Goal: Task Accomplishment & Management: Complete application form

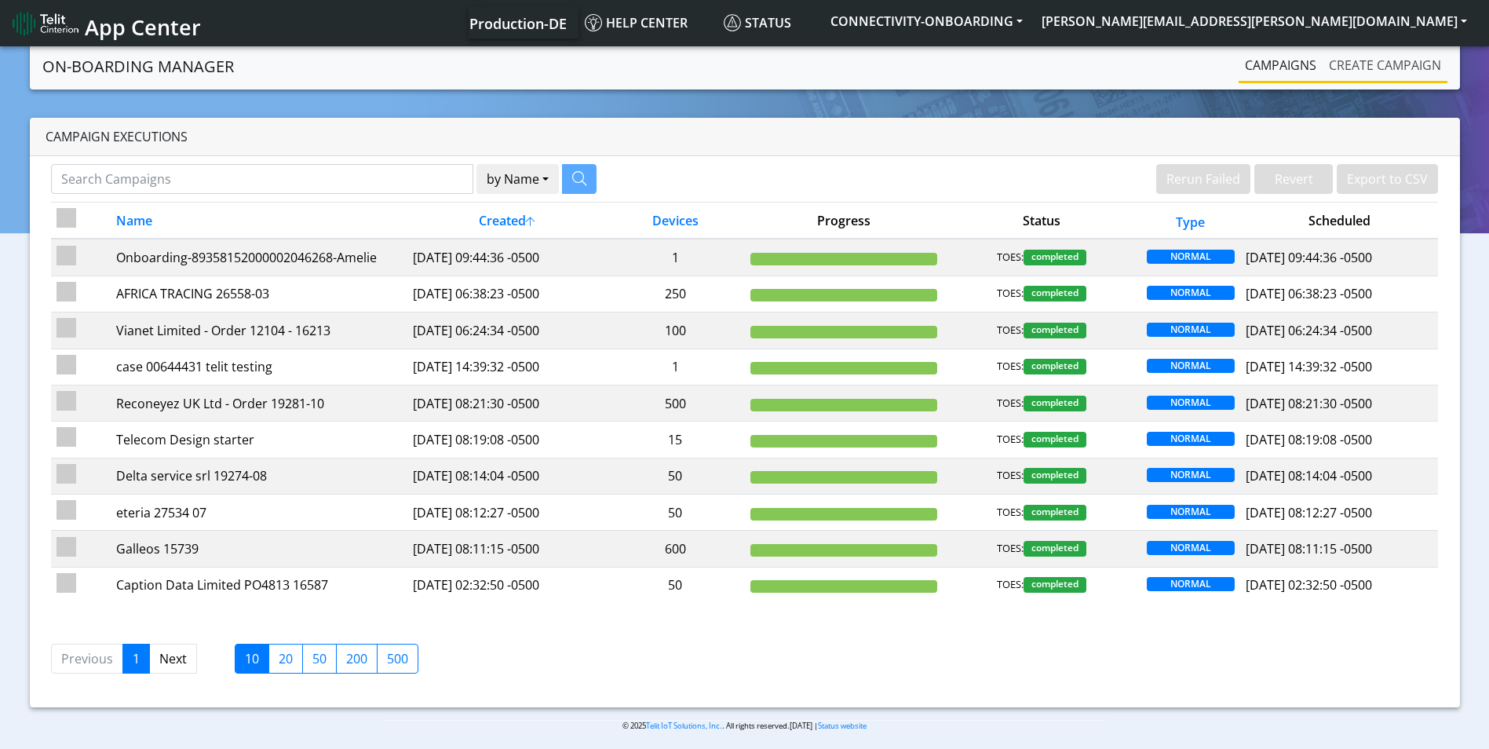
click at [1366, 62] on link "Create campaign" at bounding box center [1385, 64] width 125 height 31
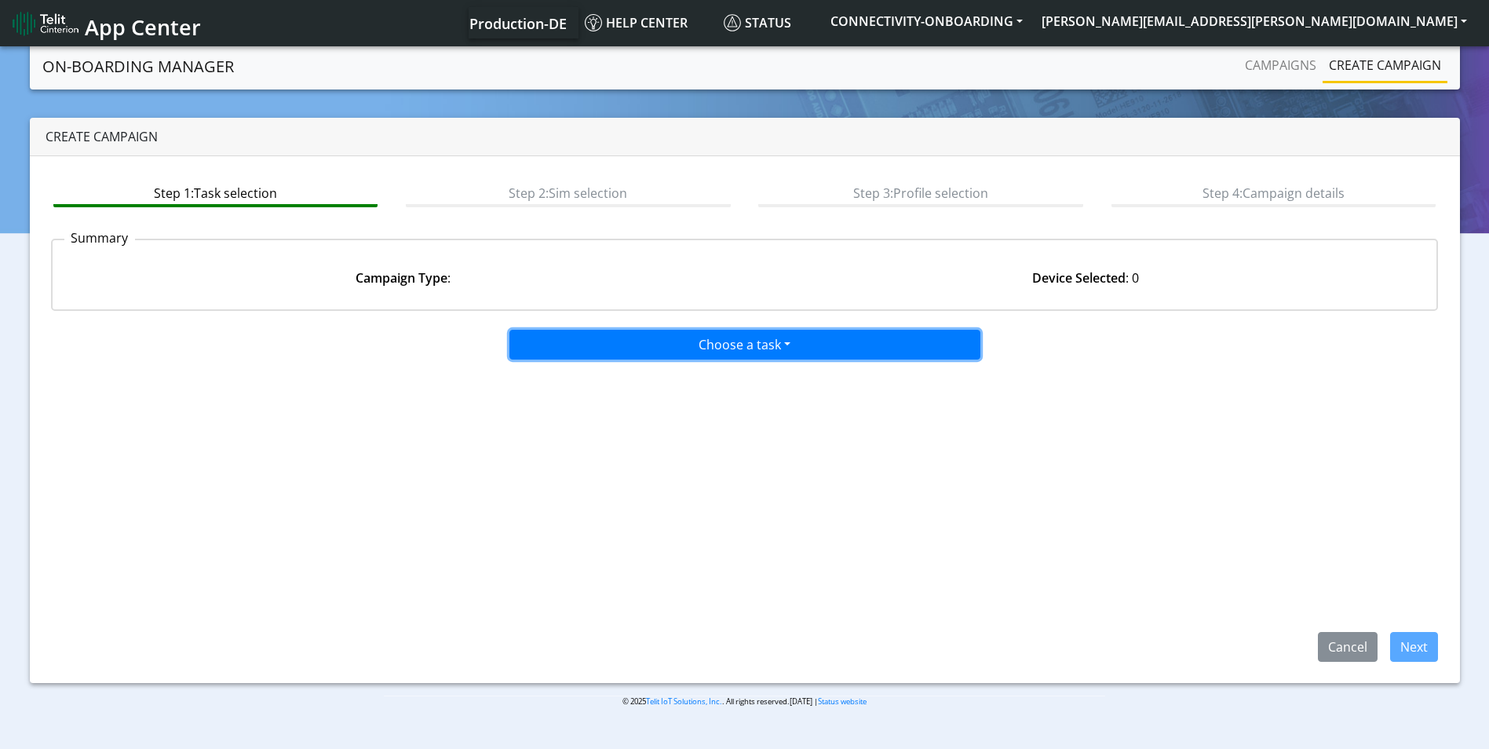
click at [745, 338] on button "Choose a task" at bounding box center [744, 345] width 471 height 30
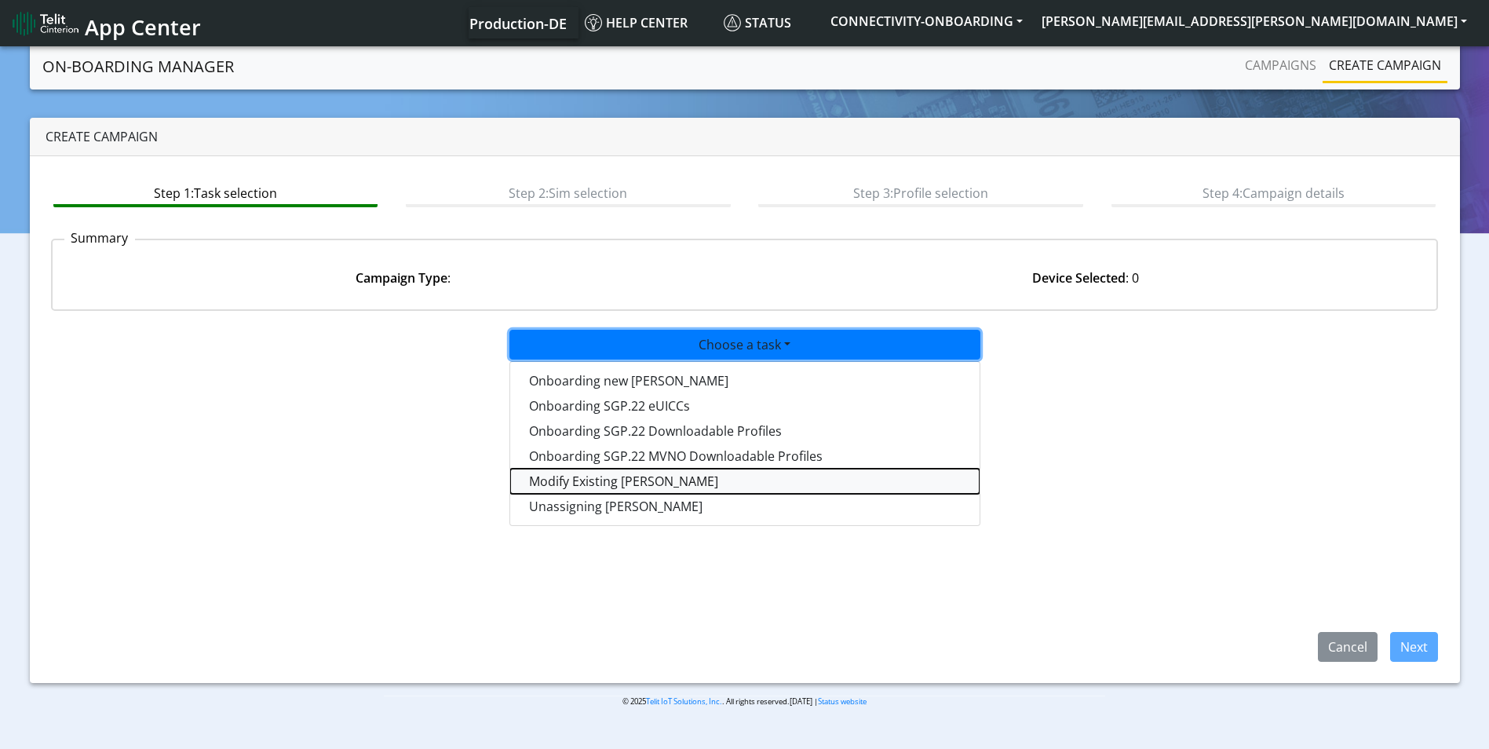
click at [612, 483] on taskiotp-dropdown "Modify Existing [PERSON_NAME]" at bounding box center [744, 481] width 469 height 25
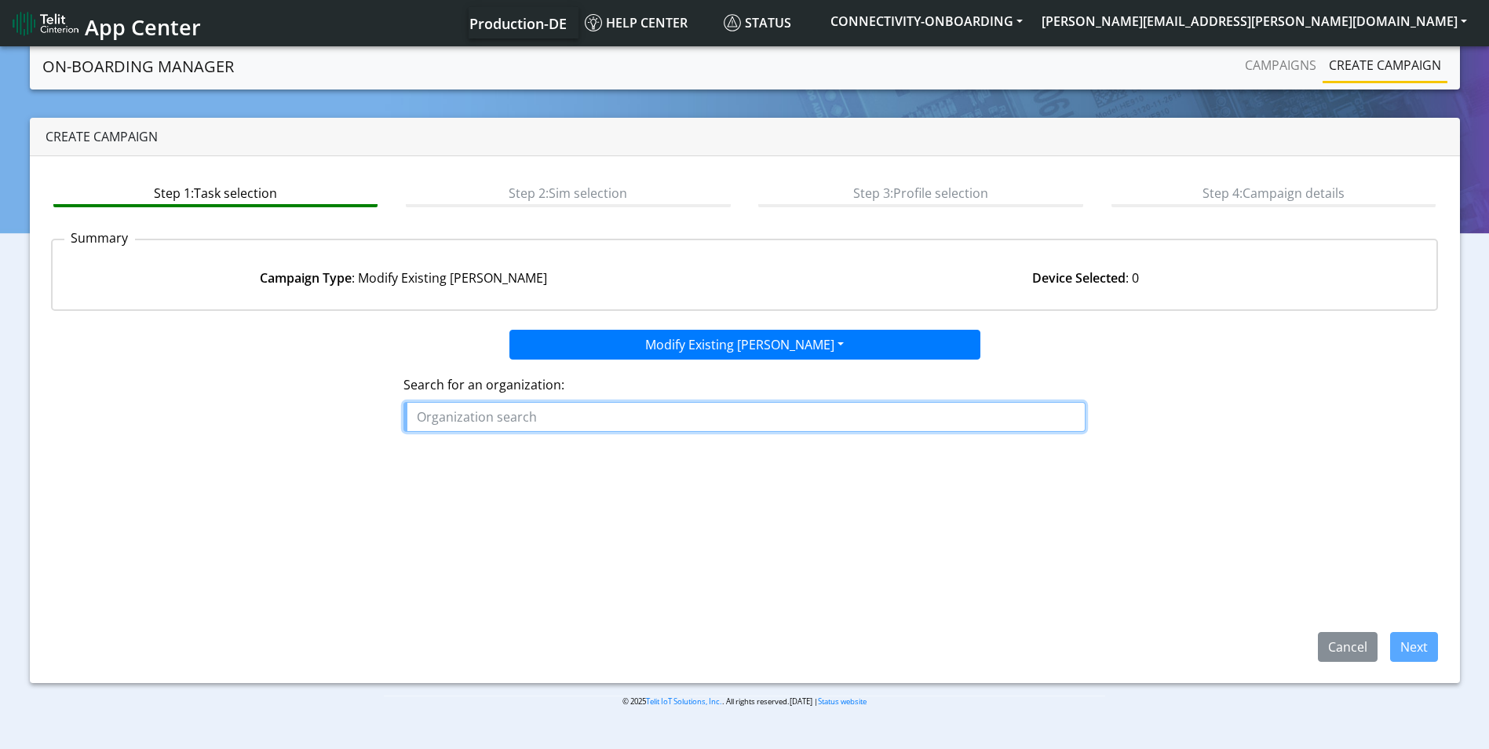
click at [493, 412] on input "text" at bounding box center [745, 417] width 682 height 30
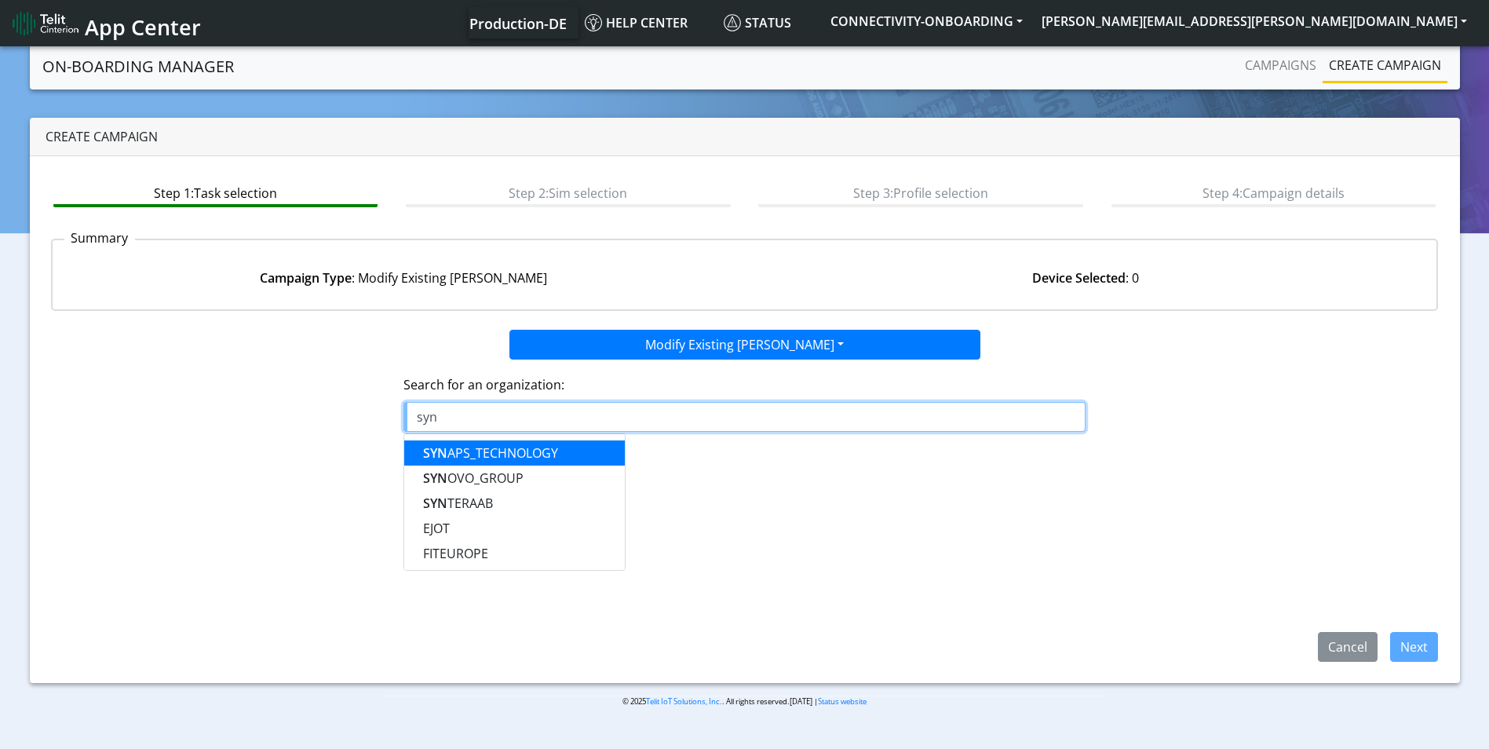
click at [507, 464] on button "SYN APS_TECHNOLOGY" at bounding box center [514, 452] width 221 height 25
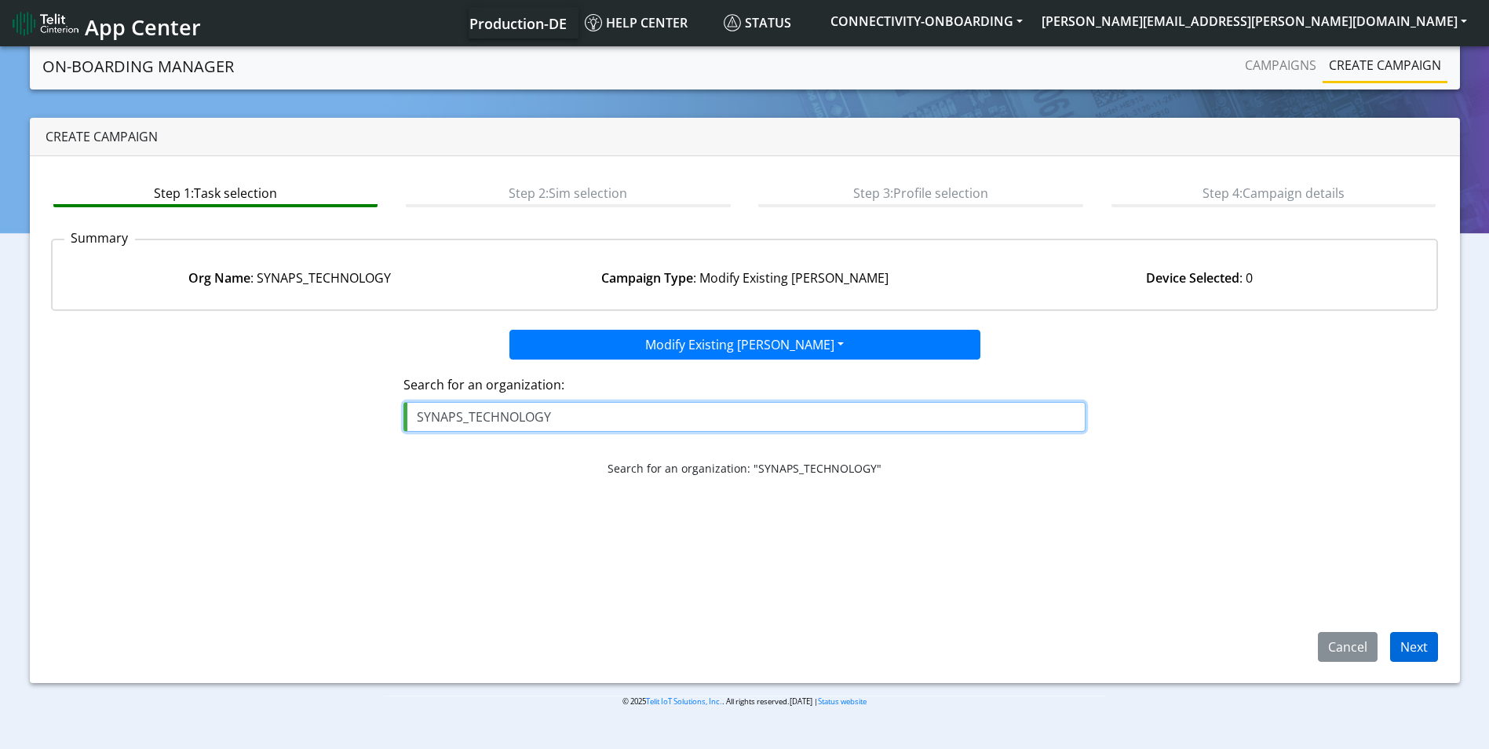
type input "SYNAPS_TECHNOLOGY"
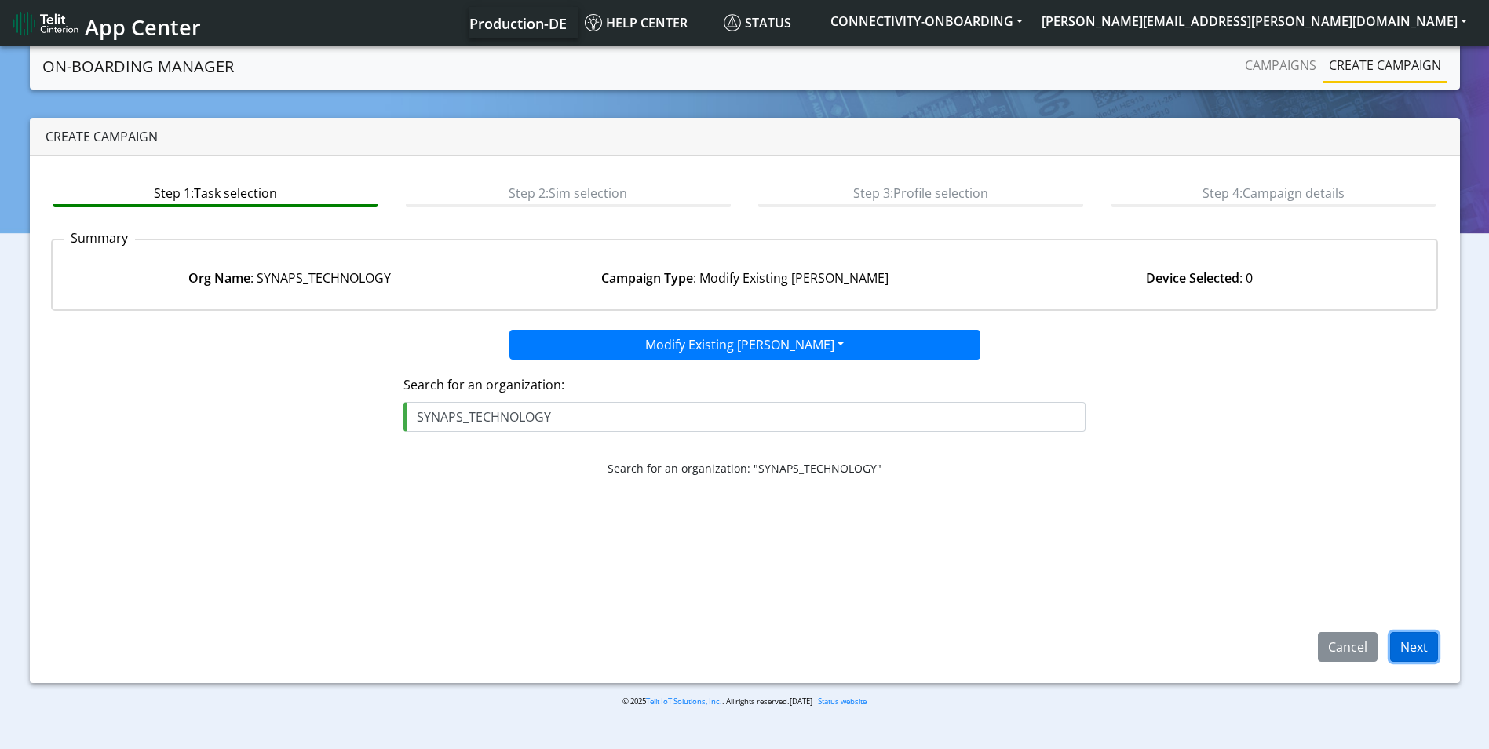
click at [1406, 646] on button "Next" at bounding box center [1414, 647] width 48 height 30
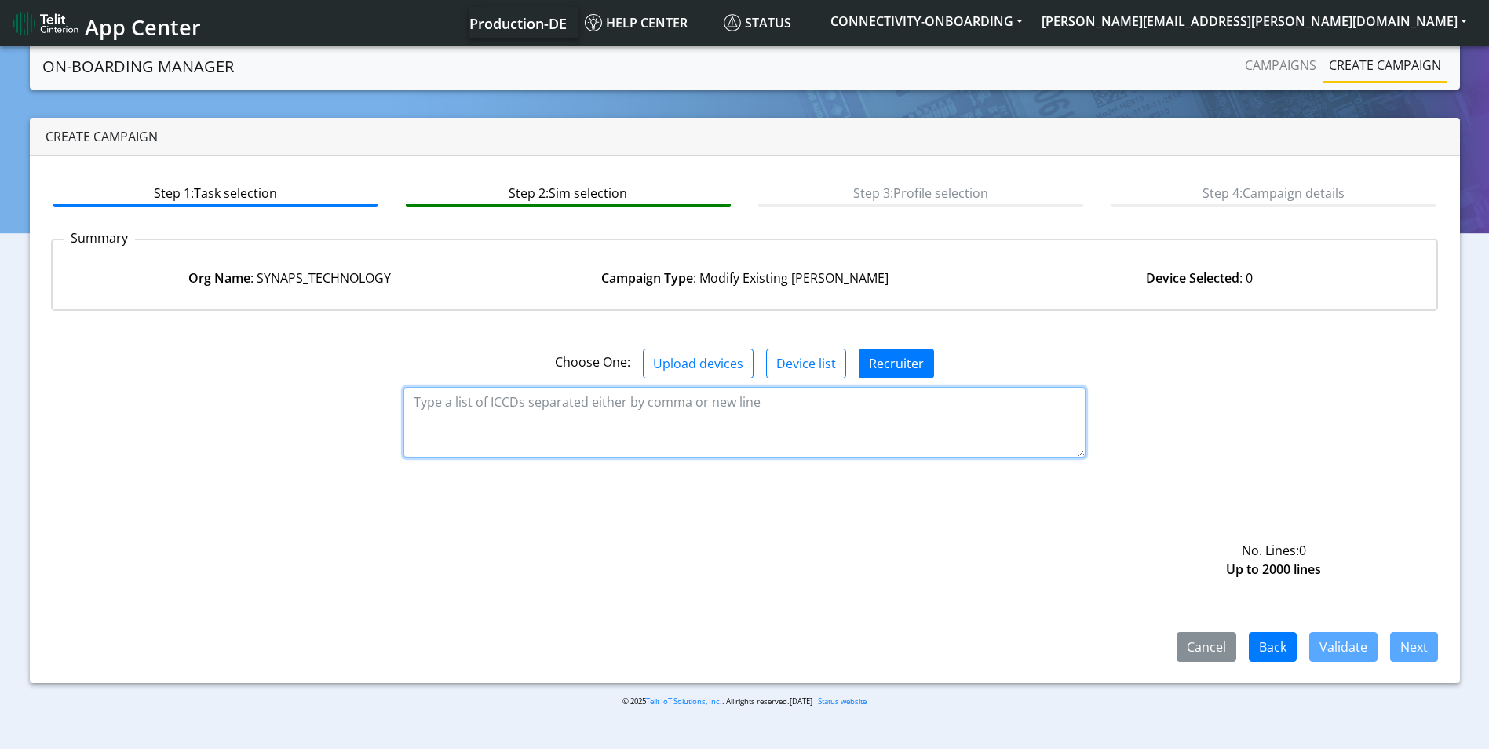
click at [627, 409] on textarea at bounding box center [745, 422] width 682 height 71
paste textarea "89358151000014080777 89358151000014080785 89358151000014080793 8935815100001408…"
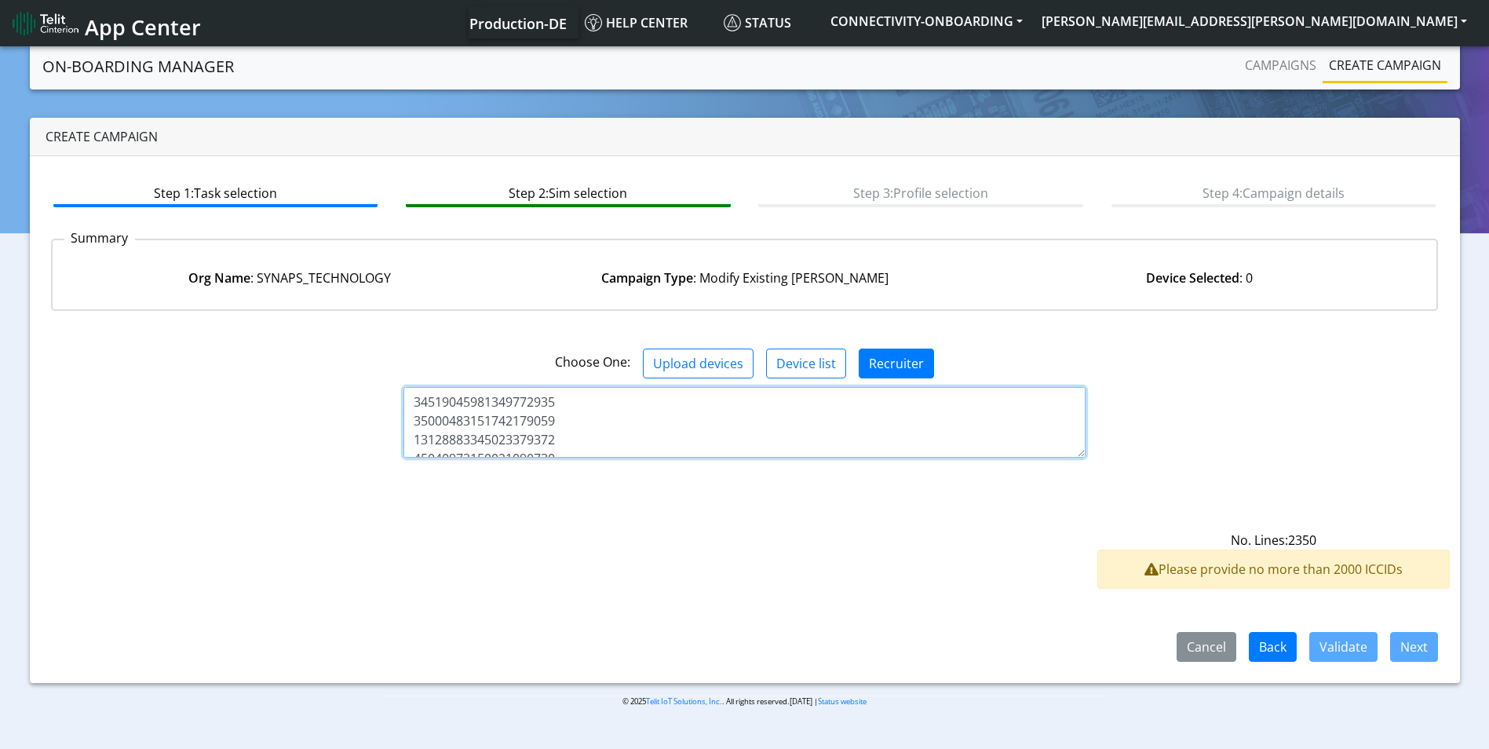
drag, startPoint x: 560, startPoint y: 433, endPoint x: -3, endPoint y: -58, distance: 747.2
click at [0, 0] on html "App Center Production-DE Help center Status CONNECTIVITY-ONBOARDING [PERSON_NAM…" at bounding box center [744, 374] width 1489 height 749
paste textarea "ICCID/ESN [TECHNICAL_ID] 89358151000014080785 89358151000014080793 893581510000…"
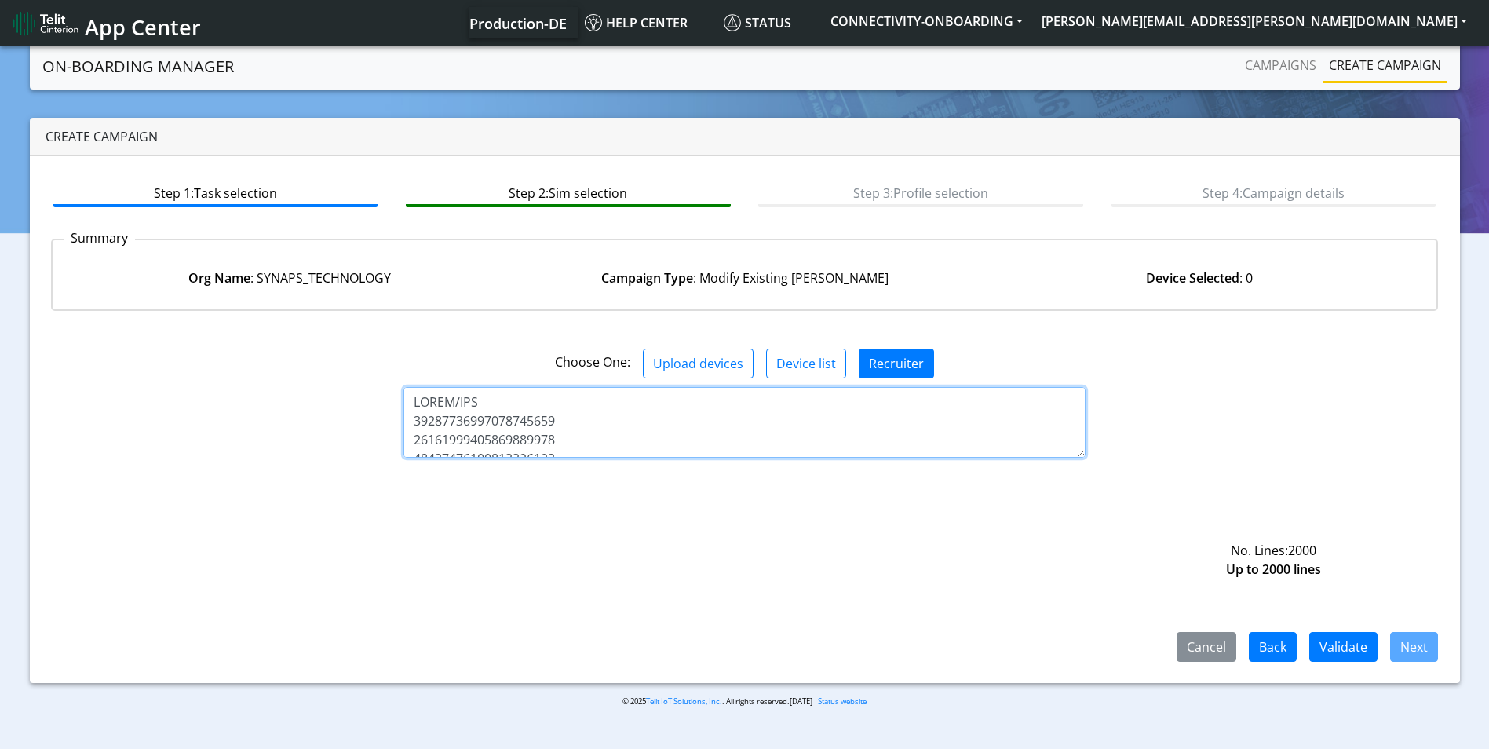
drag, startPoint x: 483, startPoint y: 400, endPoint x: 268, endPoint y: 376, distance: 215.7
click at [268, 376] on div "Choose One: Upload devices Device list Recruiter No. Lines: 2000 Up to 2000 lin…" at bounding box center [745, 492] width 1388 height 338
click at [411, 416] on textarea at bounding box center [745, 422] width 682 height 71
type textarea "89358151000014080777 89358151000014080785 89358151000014080793 8935815100001408…"
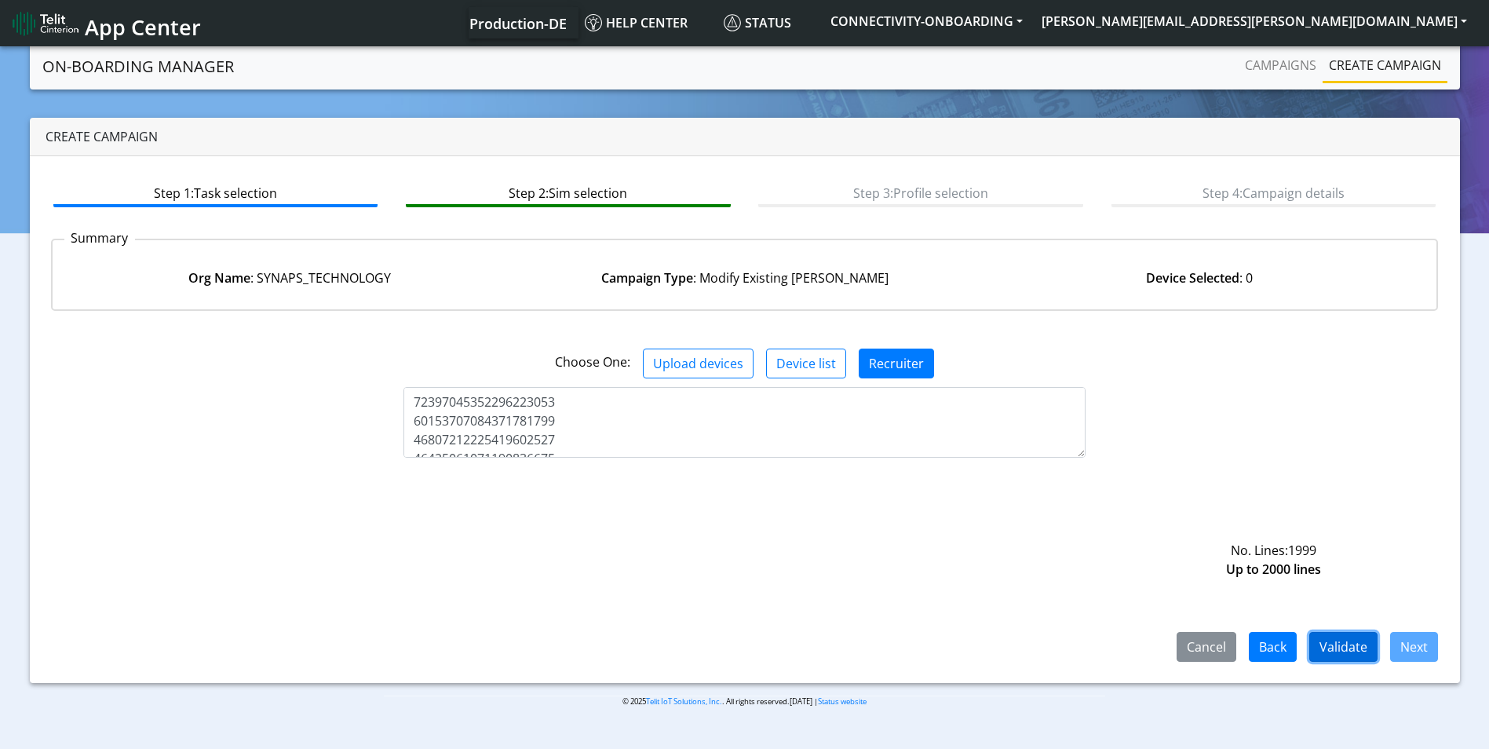
click at [1346, 647] on button "Validate" at bounding box center [1343, 647] width 68 height 30
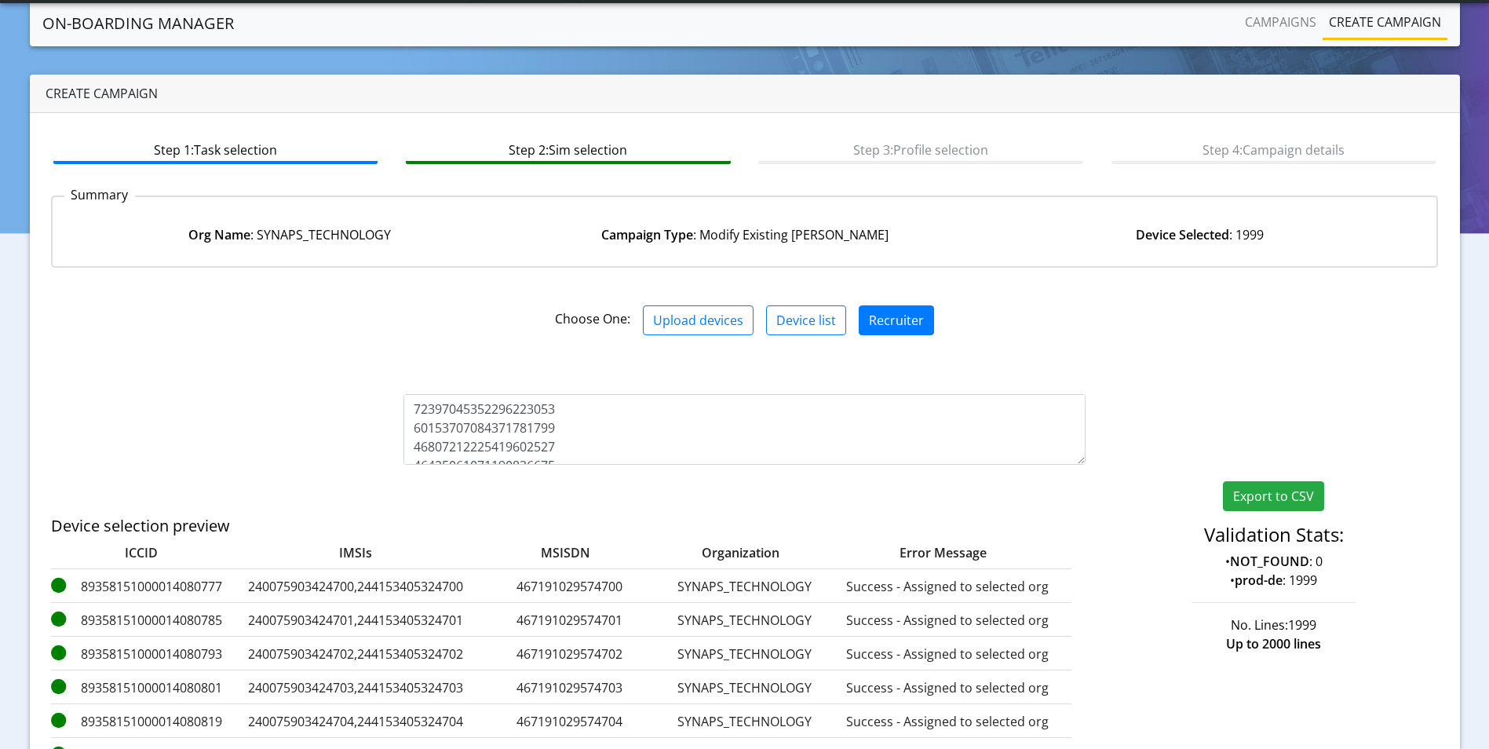
scroll to position [166, 0]
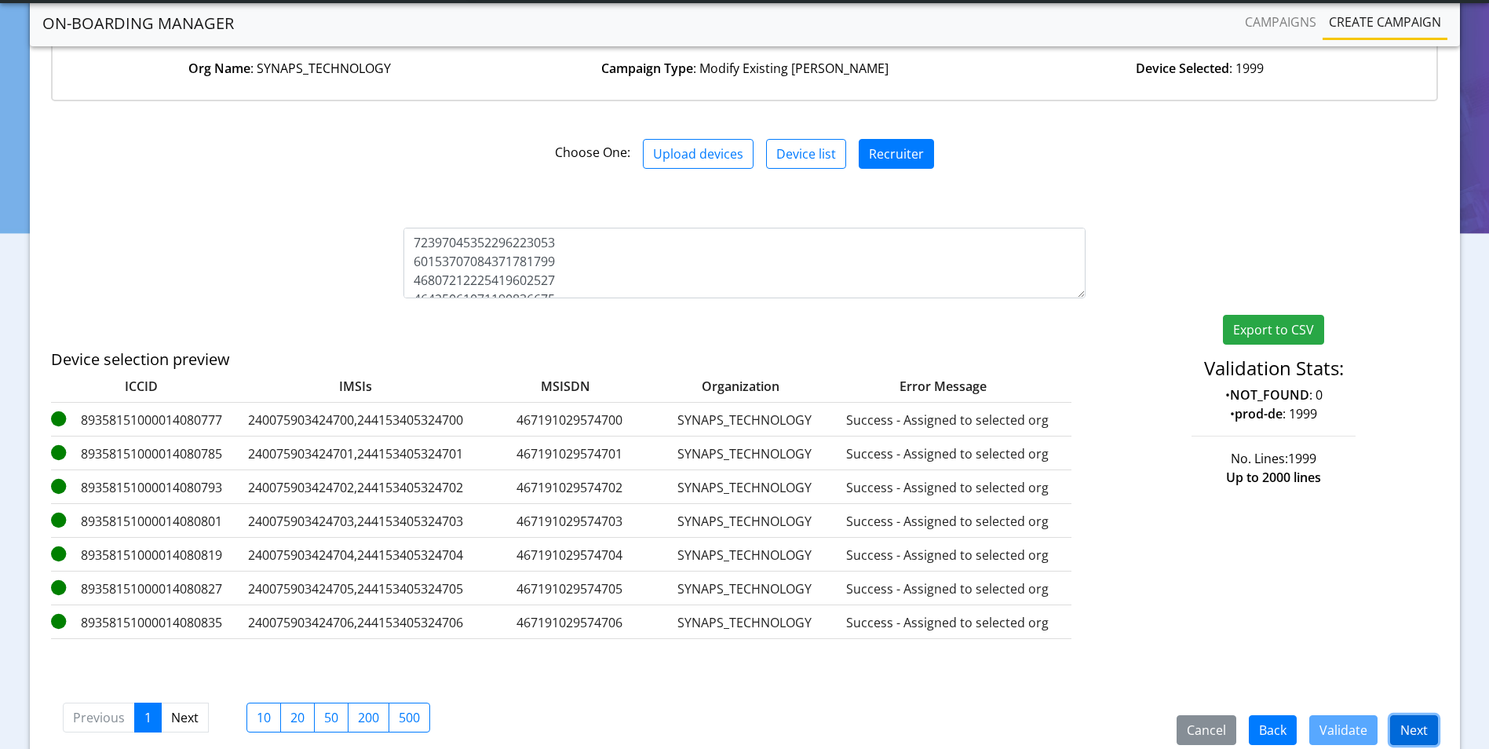
click at [1418, 718] on button "Next" at bounding box center [1414, 730] width 48 height 30
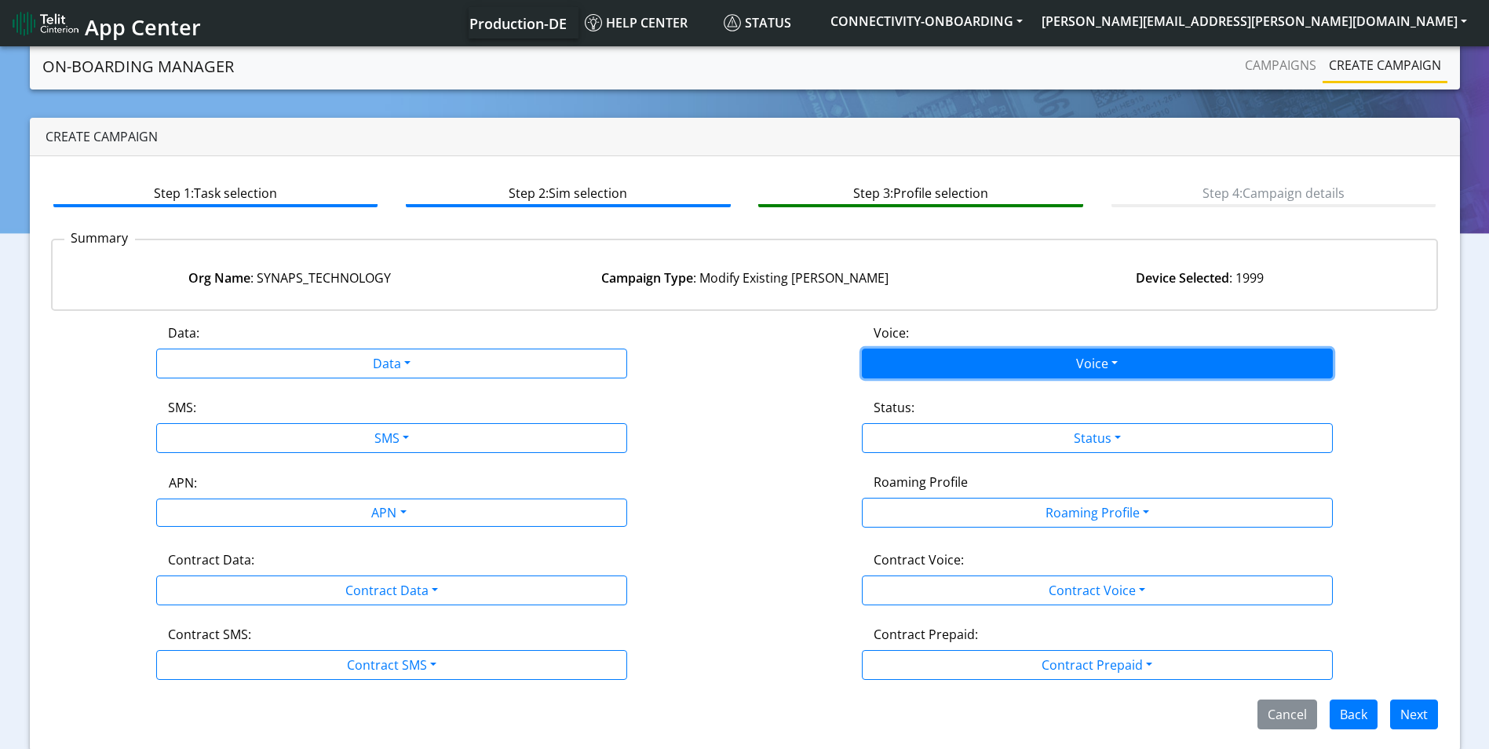
click at [1097, 350] on button "Voice" at bounding box center [1097, 364] width 471 height 30
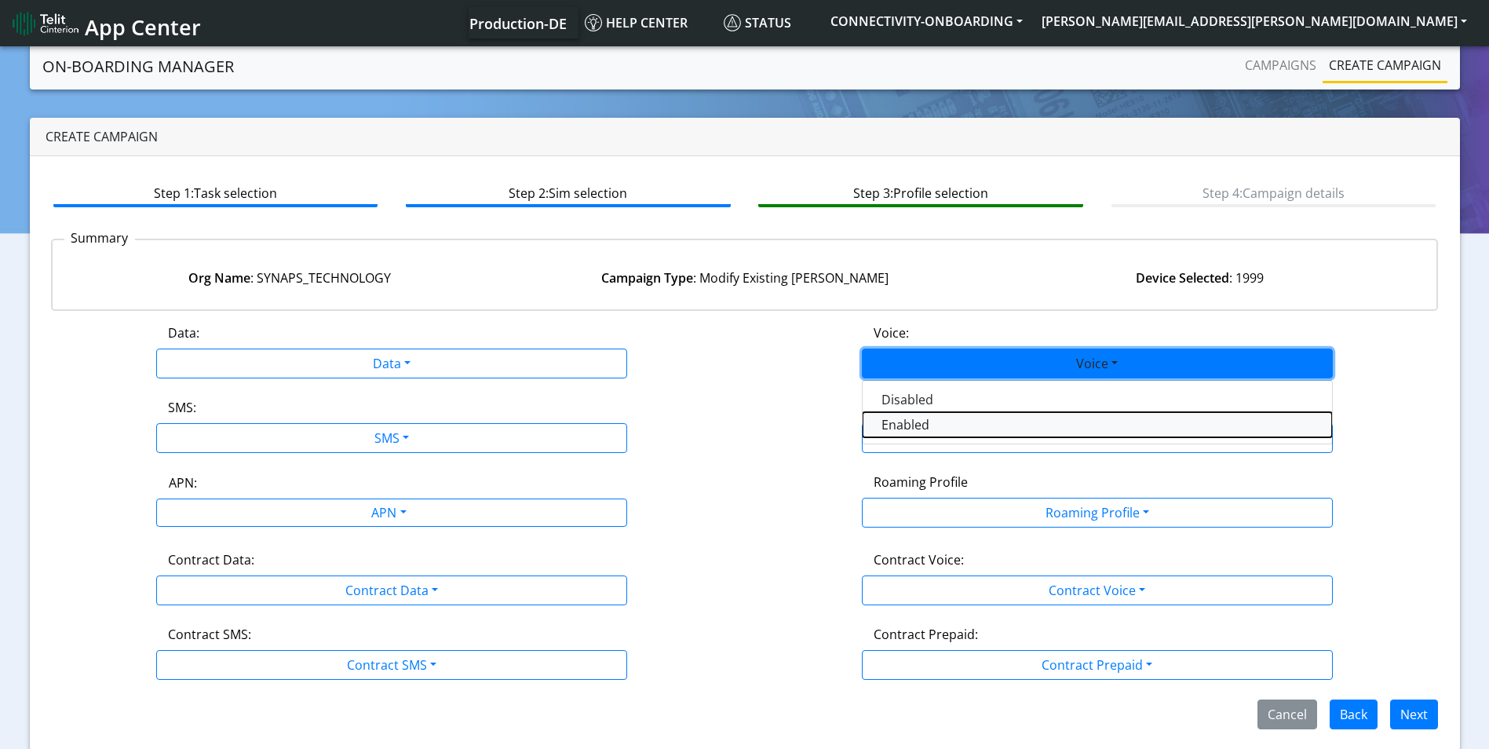
click at [988, 425] on button "Enabled" at bounding box center [1097, 424] width 469 height 25
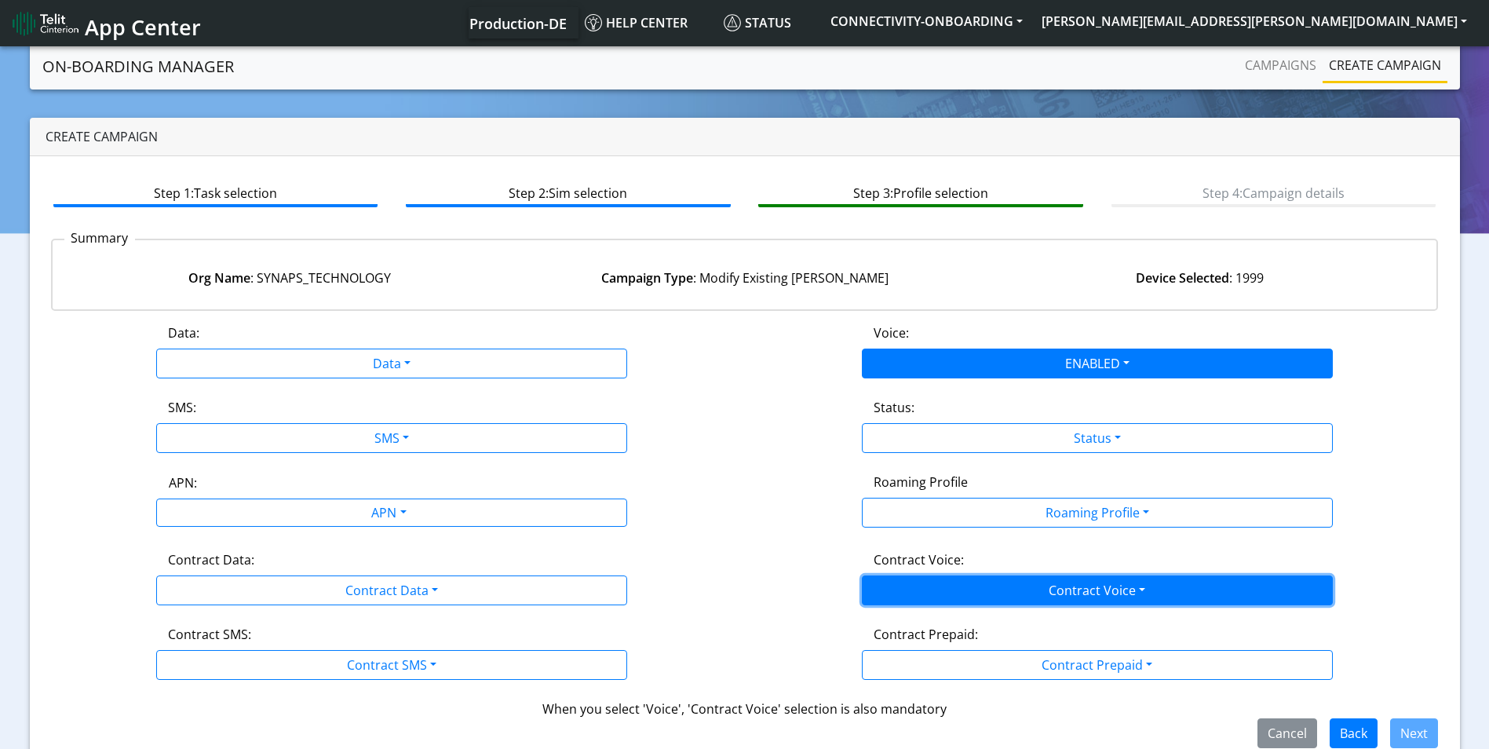
click at [1000, 588] on button "Contract Voice" at bounding box center [1097, 590] width 471 height 30
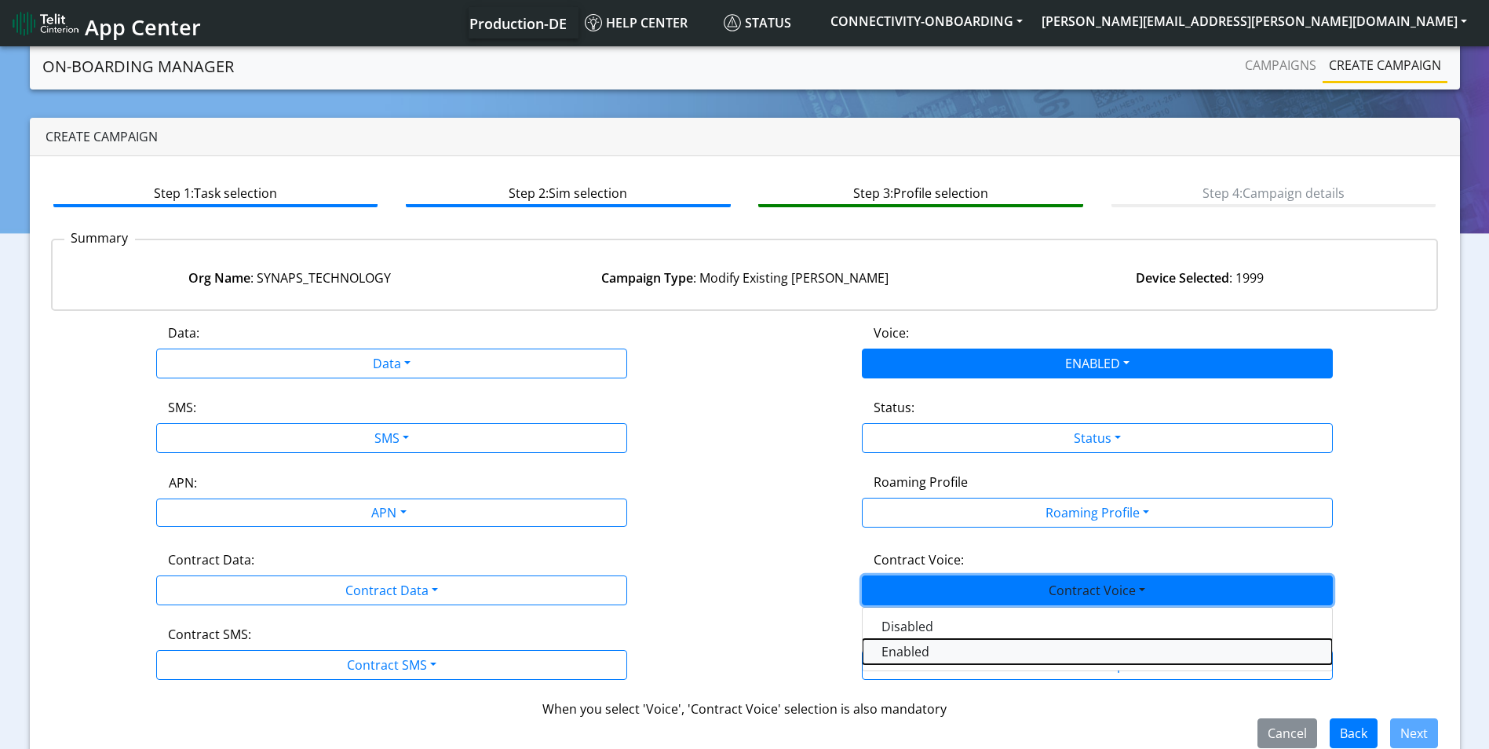
click at [953, 655] on Voiceenabled-dropdown "Enabled" at bounding box center [1097, 651] width 469 height 25
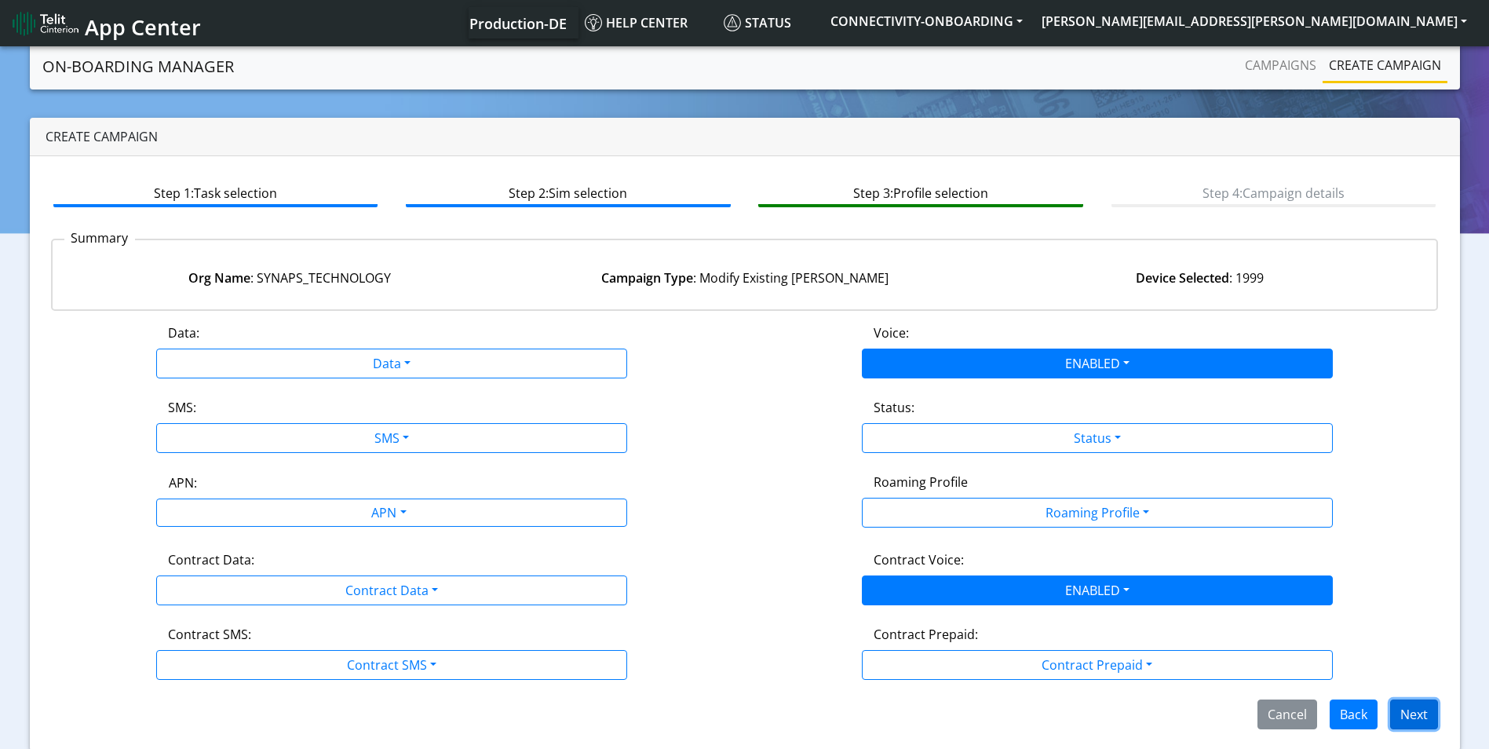
click at [1422, 712] on button "Next" at bounding box center [1414, 714] width 48 height 30
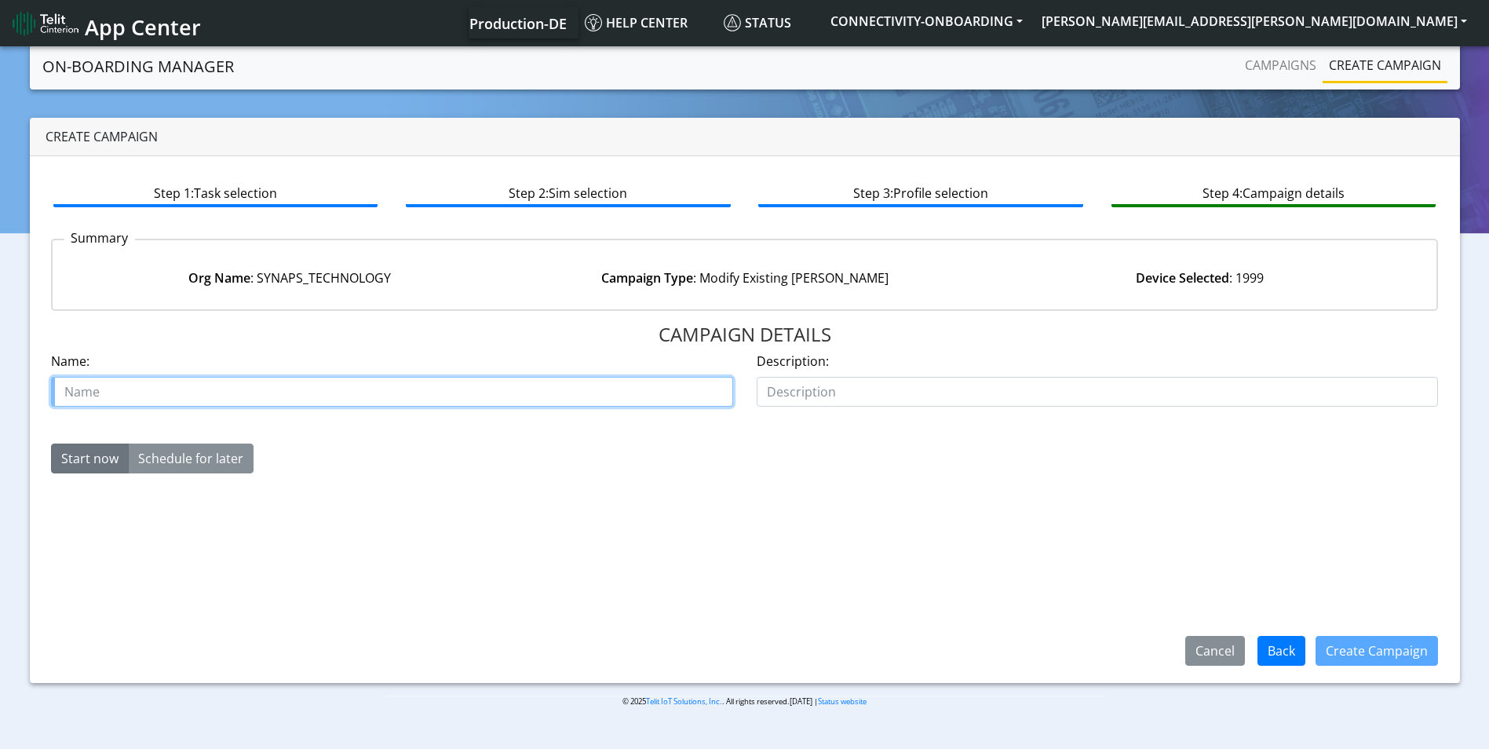
click at [310, 377] on input "text" at bounding box center [392, 392] width 682 height 30
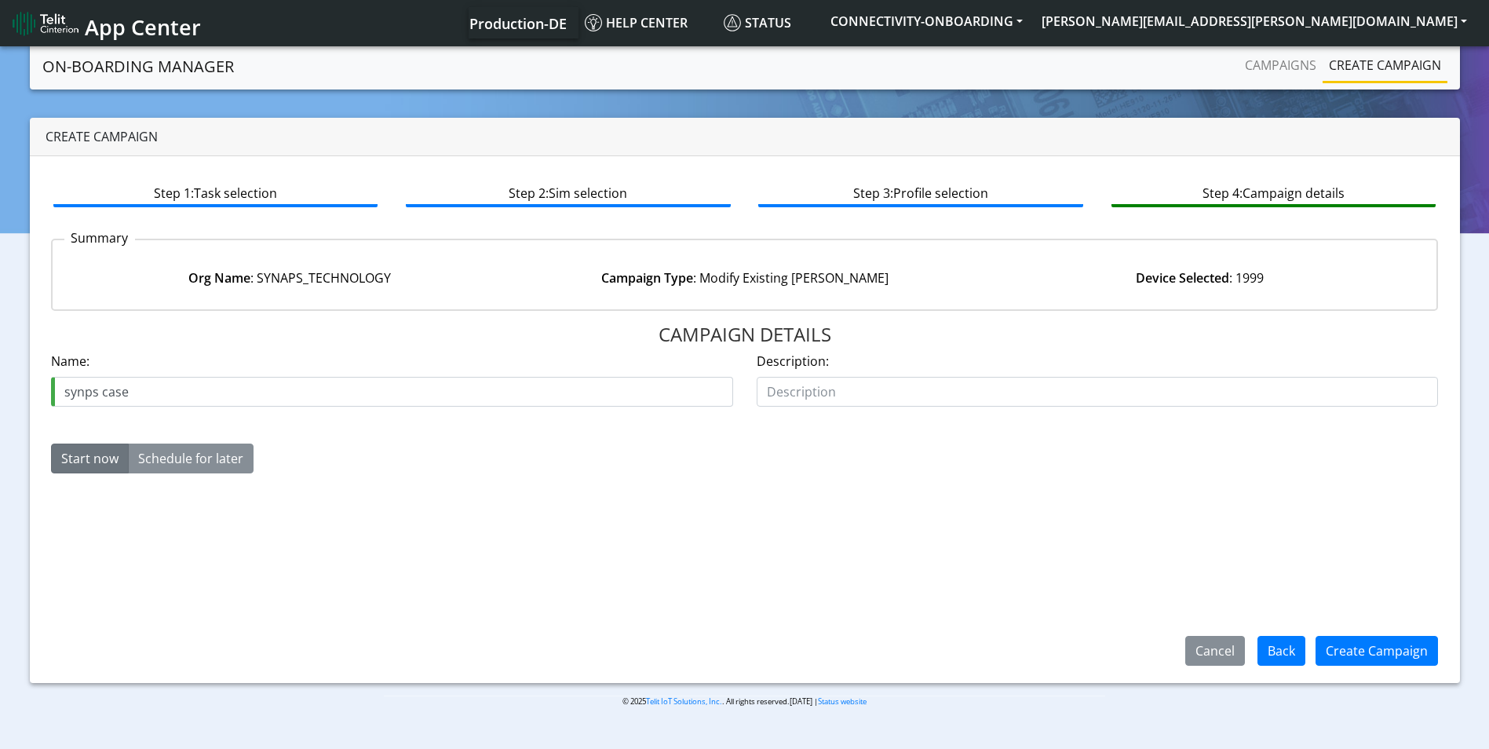
click at [885, 529] on div "CAMPAIGN DETAILS Name: synps case Description: Start now Schedule for later [DA…" at bounding box center [745, 492] width 1388 height 338
click at [299, 378] on input "synps case" at bounding box center [392, 392] width 682 height 30
paste input "00645969"
type input "synps case 00645969"
click at [823, 383] on input "text" at bounding box center [1098, 392] width 682 height 30
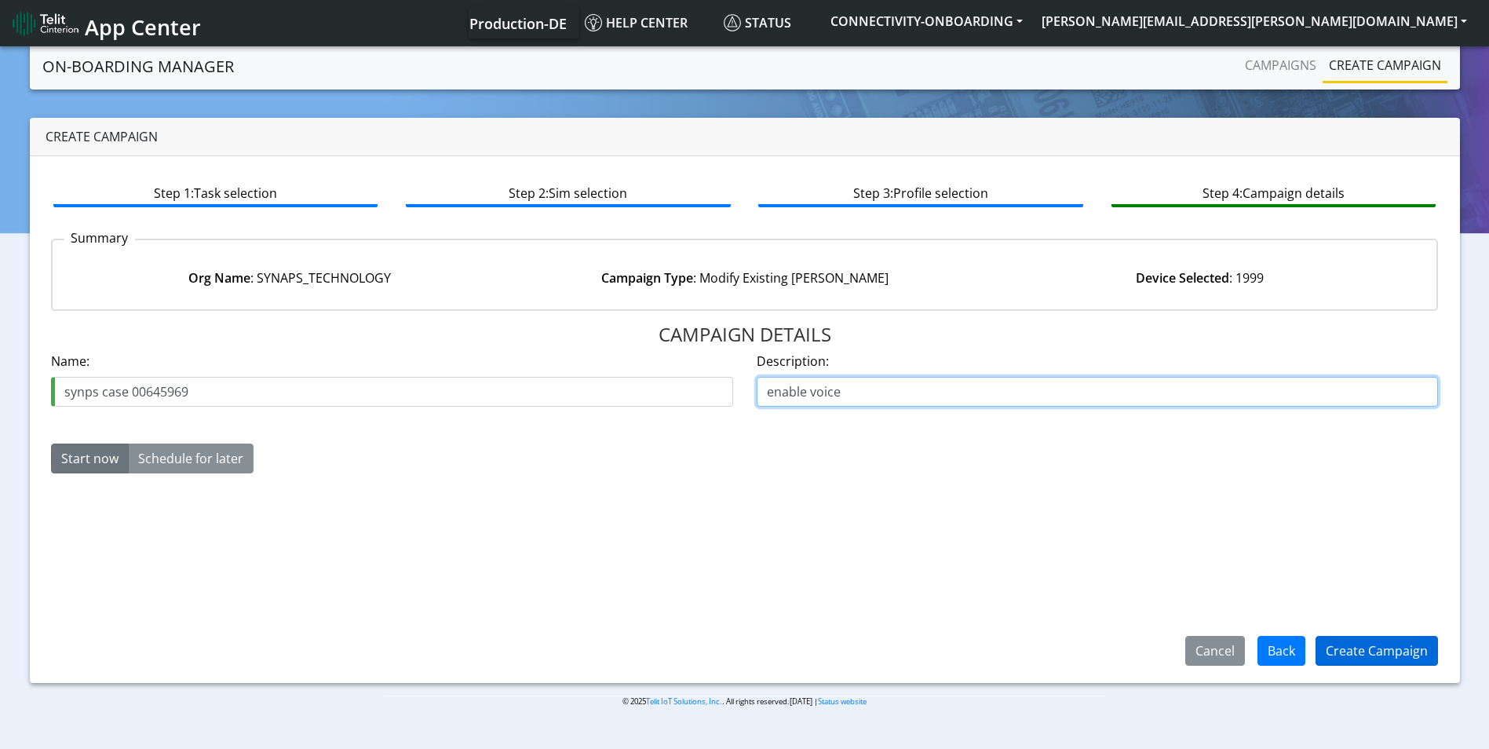
type input "enable voice"
click at [1409, 645] on button "Create Campaign" at bounding box center [1377, 651] width 122 height 30
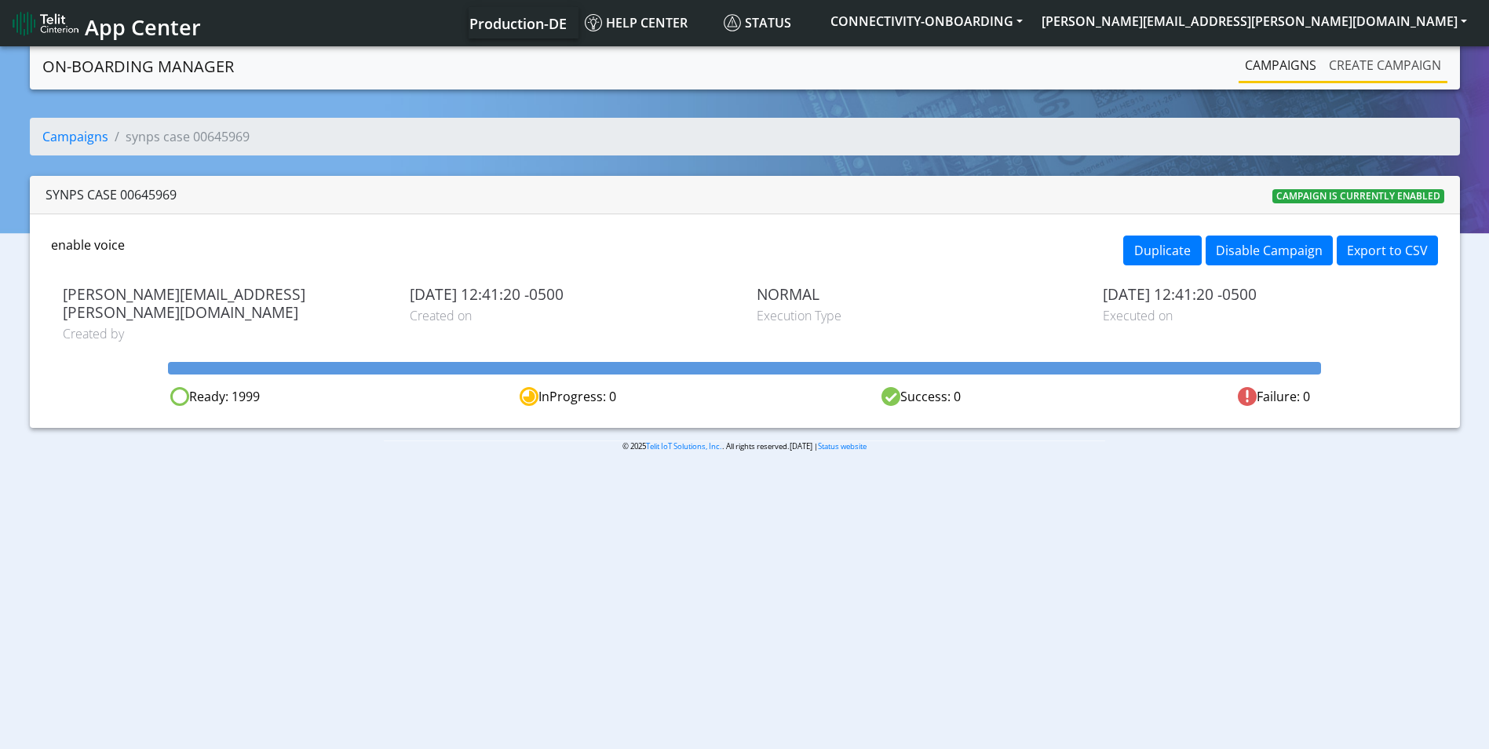
click at [1347, 57] on link "Create campaign" at bounding box center [1385, 64] width 125 height 31
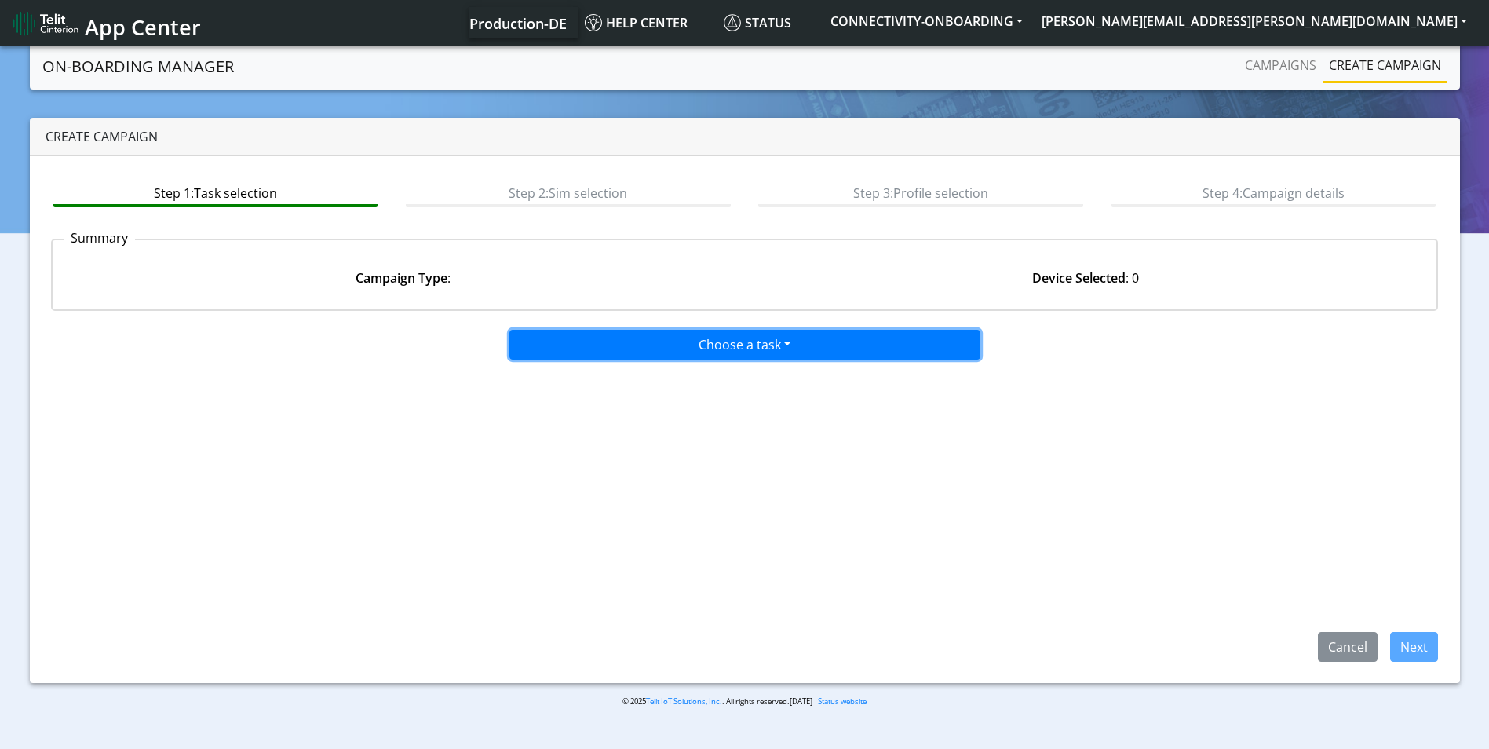
click at [757, 346] on button "Choose a task" at bounding box center [744, 345] width 471 height 30
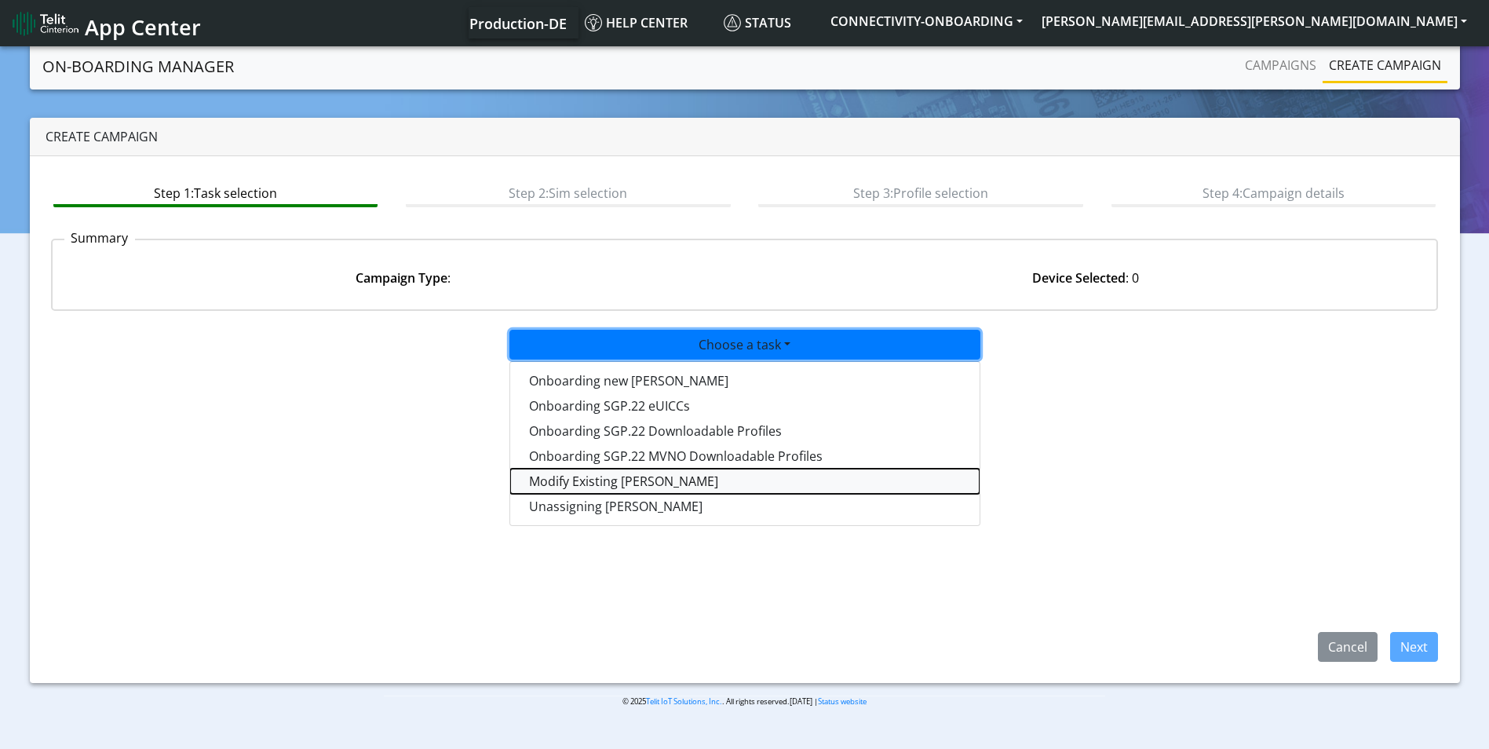
click at [597, 487] on taskiotp-dropdown "Modify Existing [PERSON_NAME]" at bounding box center [744, 481] width 469 height 25
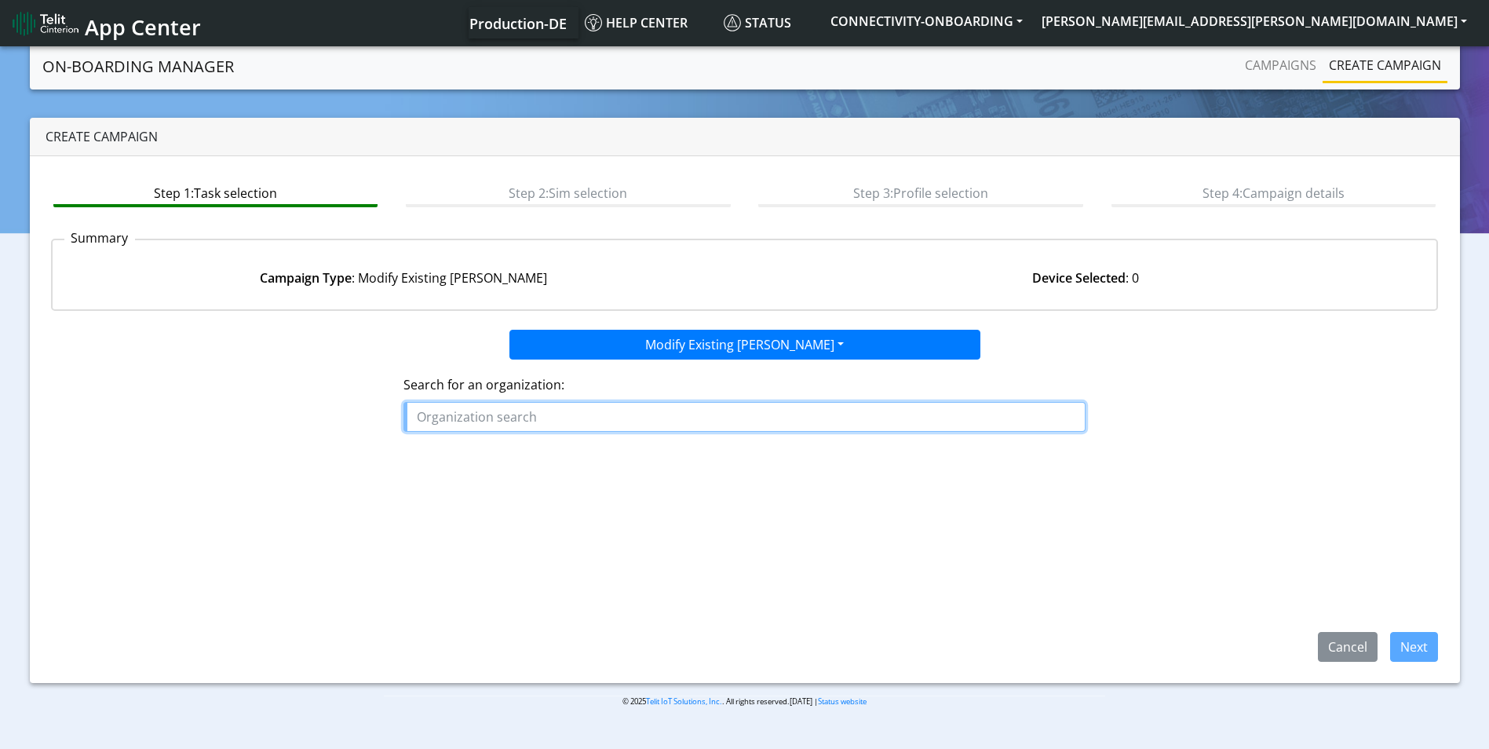
click at [550, 405] on input "text" at bounding box center [745, 417] width 682 height 30
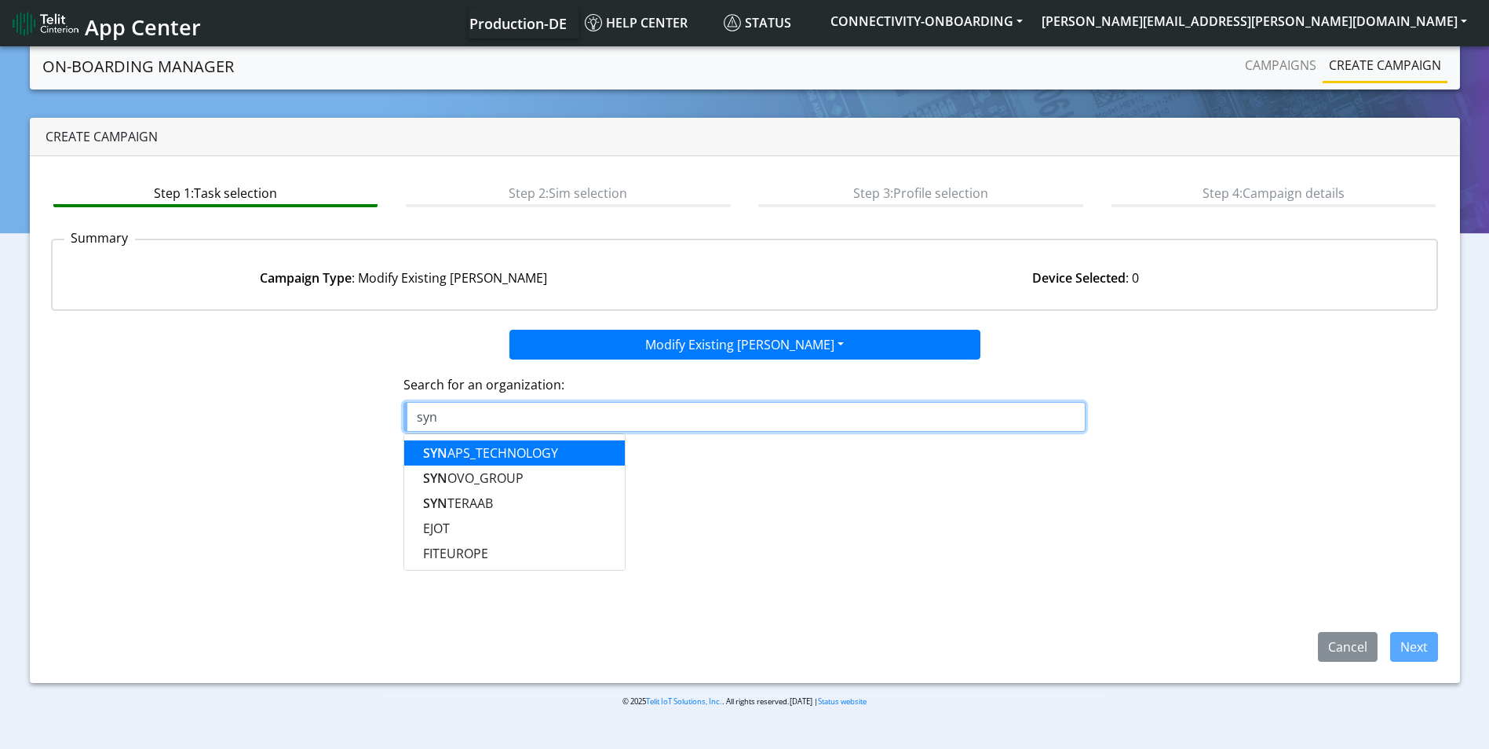
click at [499, 456] on ngb-highlight "SYN APS_TECHNOLOGY" at bounding box center [490, 452] width 135 height 17
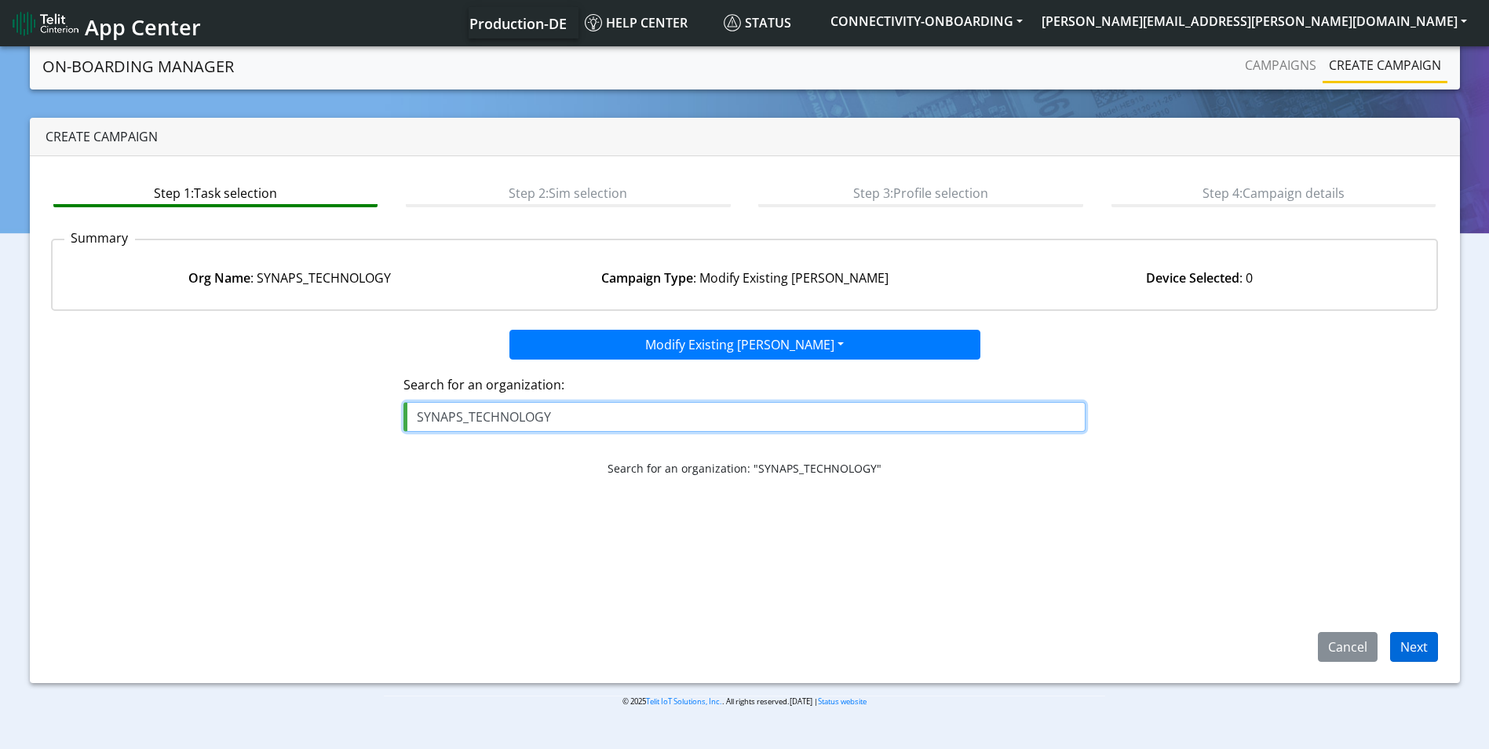
type input "SYNAPS_TECHNOLOGY"
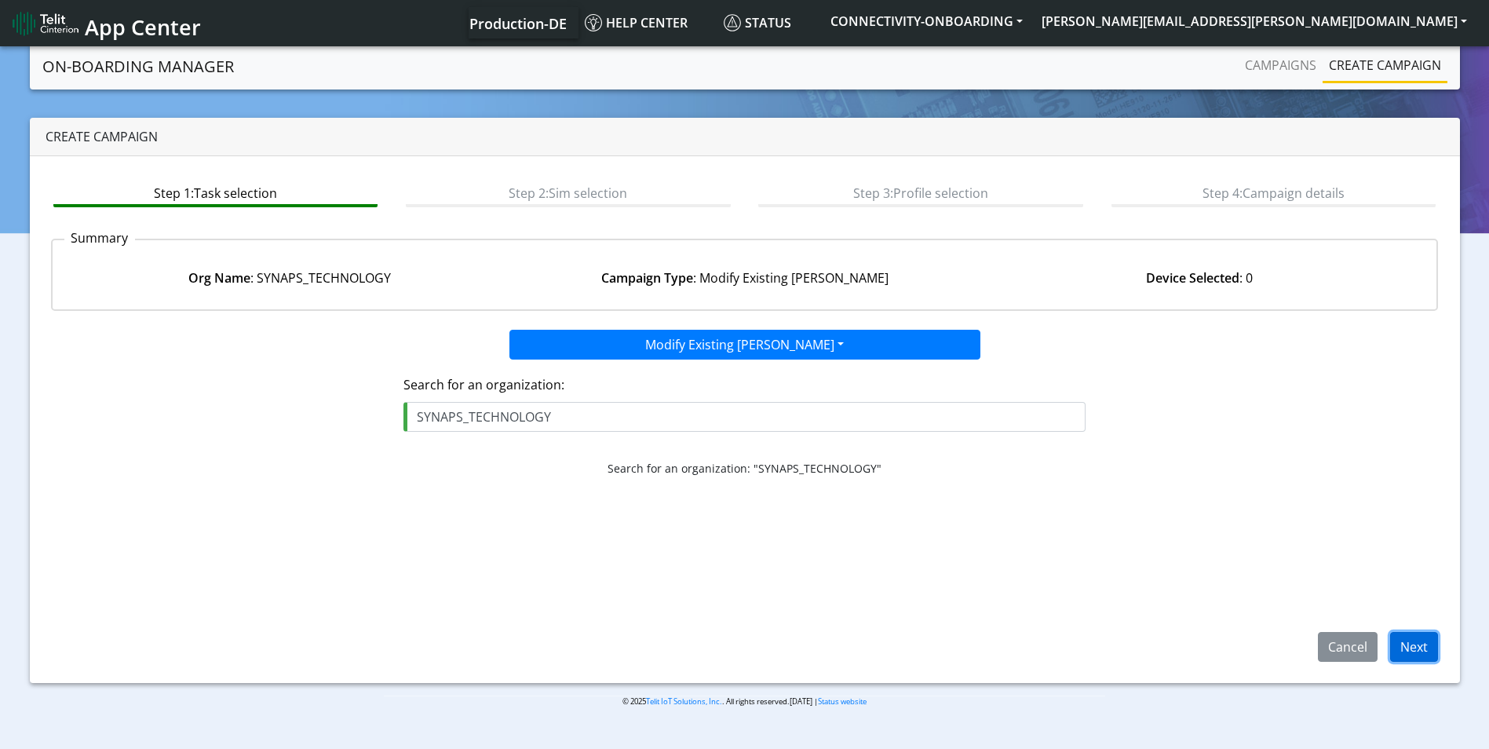
click at [1414, 659] on button "Next" at bounding box center [1414, 647] width 48 height 30
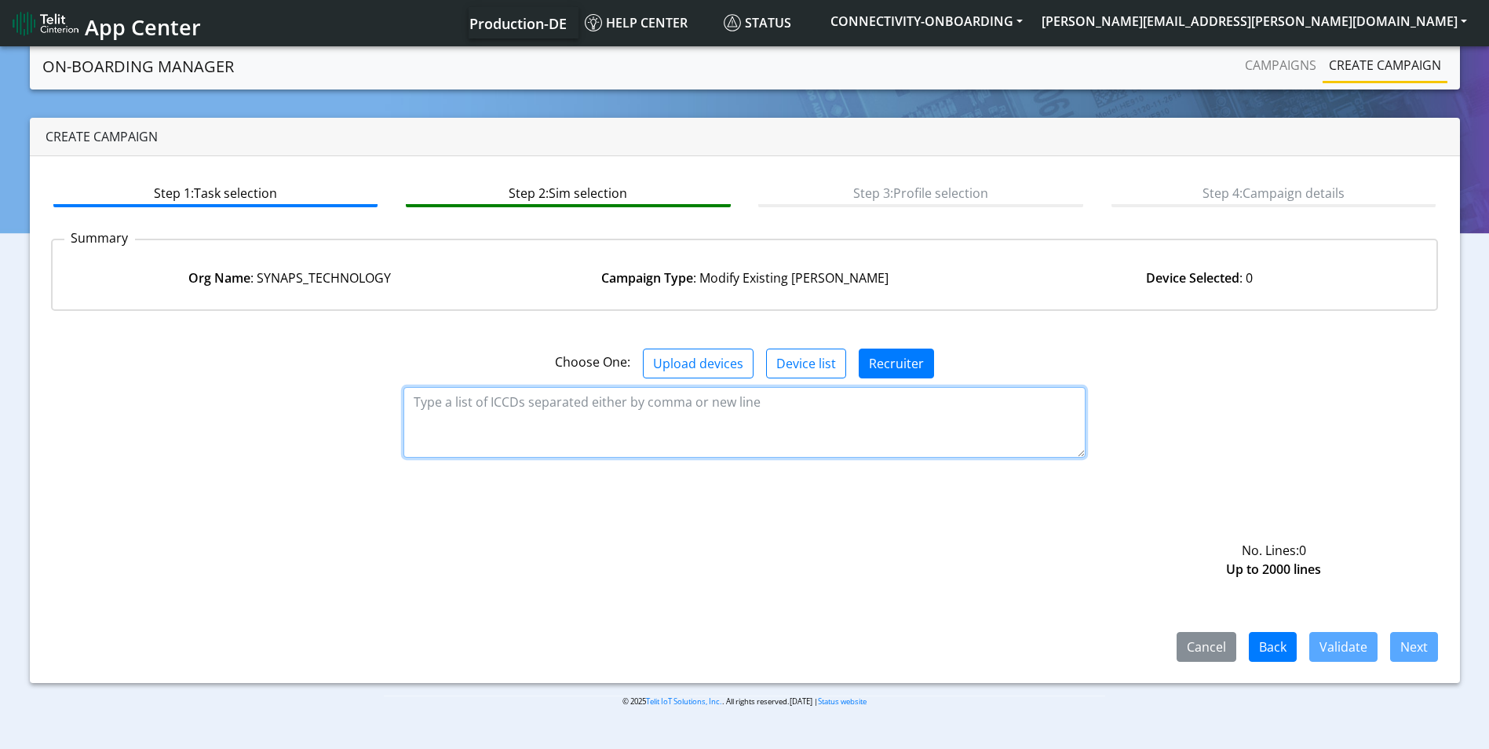
click at [655, 421] on textarea at bounding box center [745, 422] width 682 height 71
paste textarea "89358151000031697728 89358151000031697736 89358151000031697744 8935815100003169…"
type textarea "89358151000031697728 89358151000031697736 89358151000031697744 8935815100003169…"
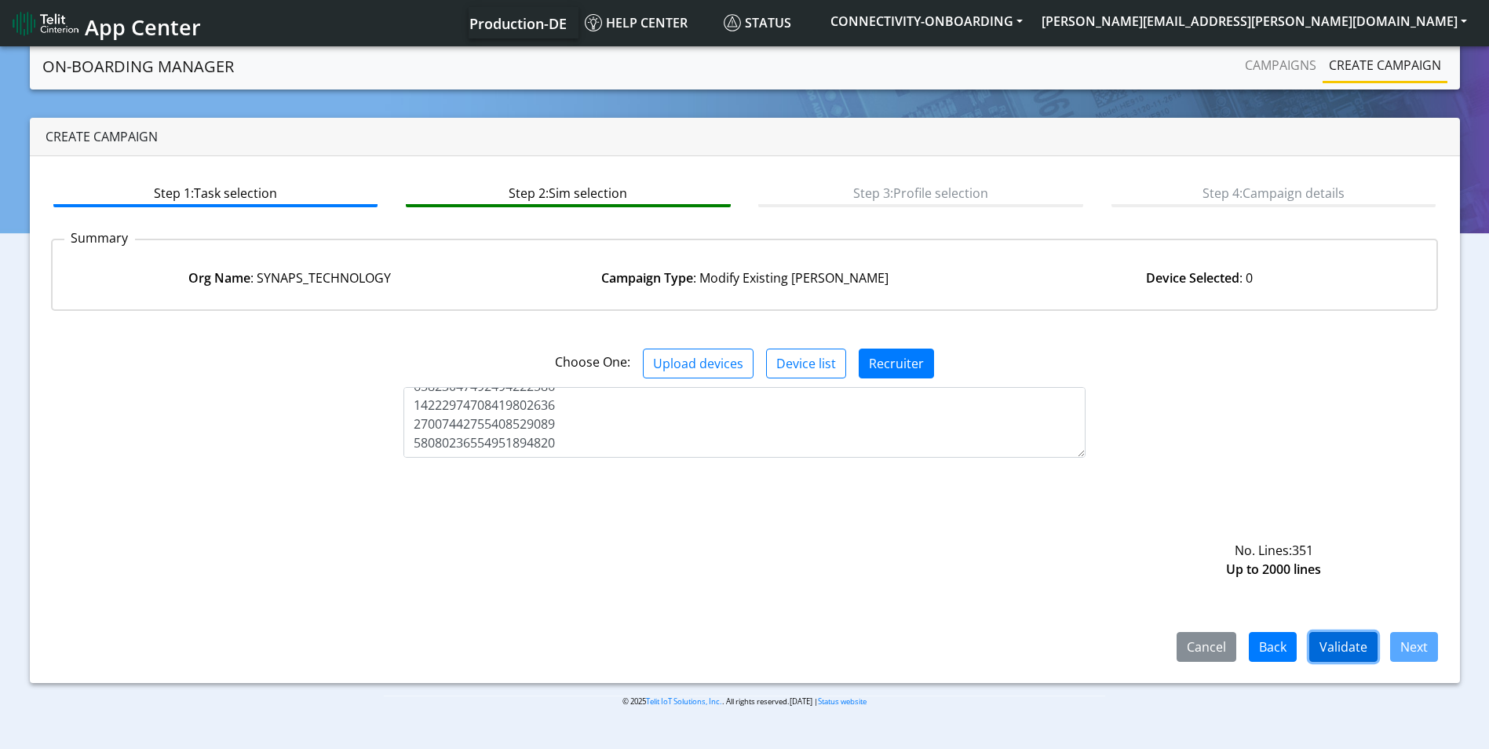
click at [1352, 650] on button "Validate" at bounding box center [1343, 647] width 68 height 30
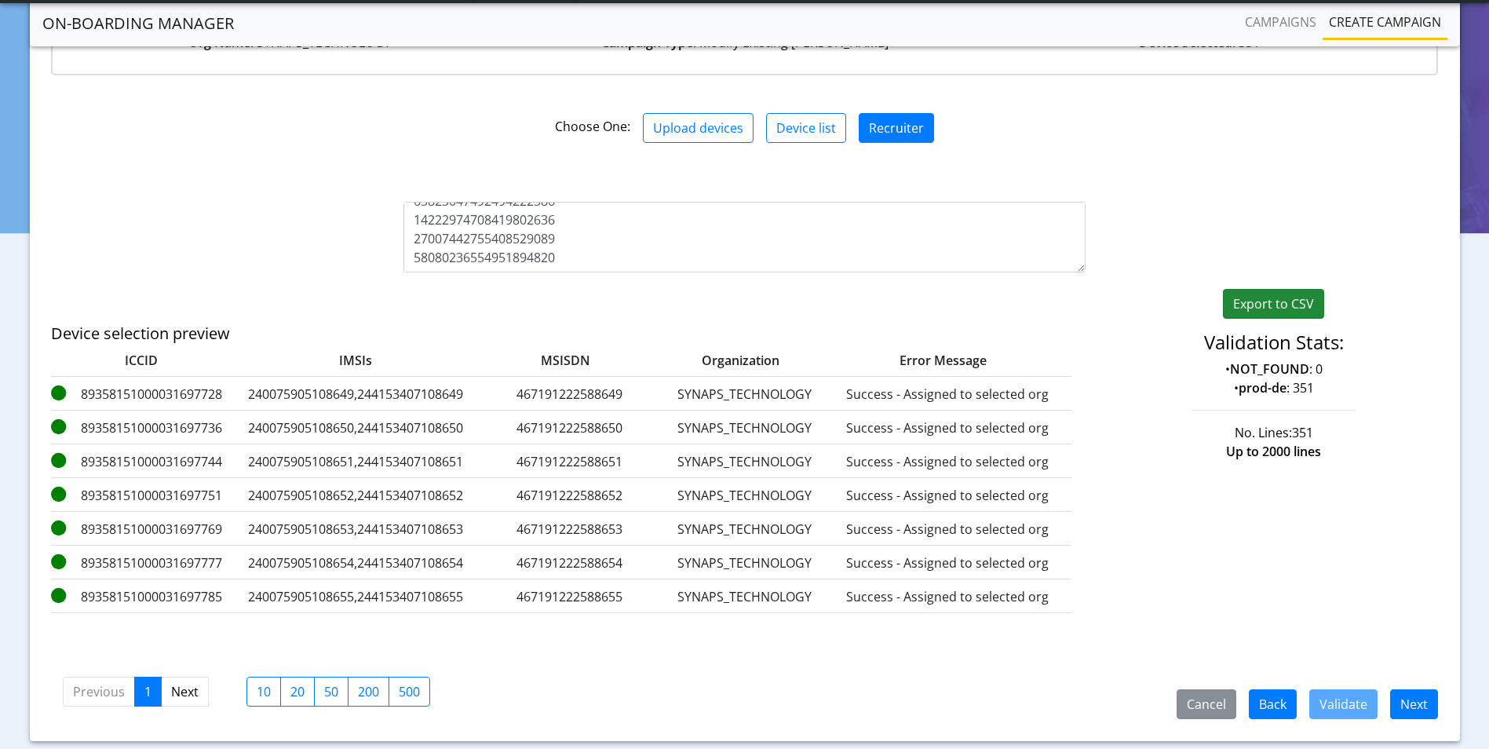
scroll to position [233, 0]
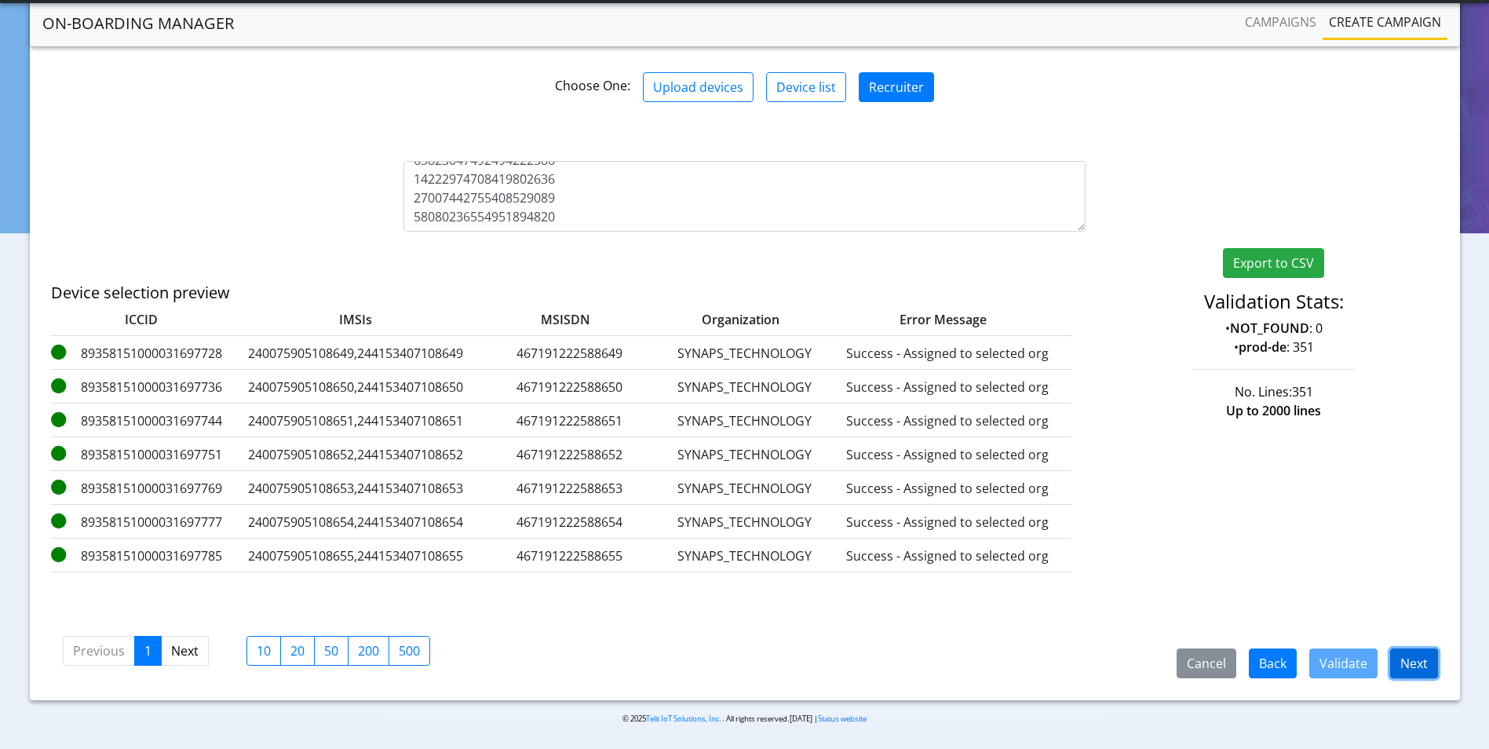
click at [1399, 672] on button "Next" at bounding box center [1414, 663] width 48 height 30
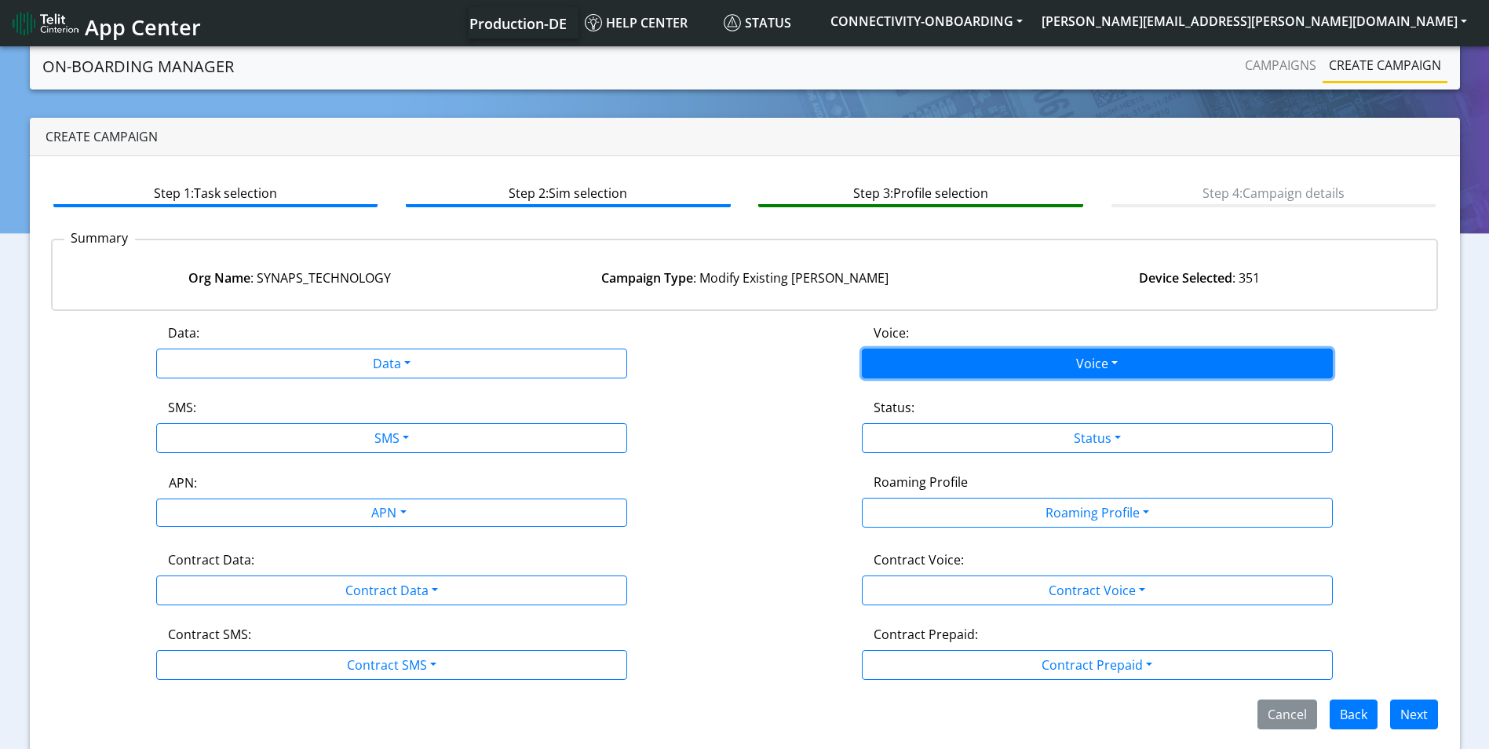
click at [1006, 361] on button "Voice" at bounding box center [1097, 364] width 471 height 30
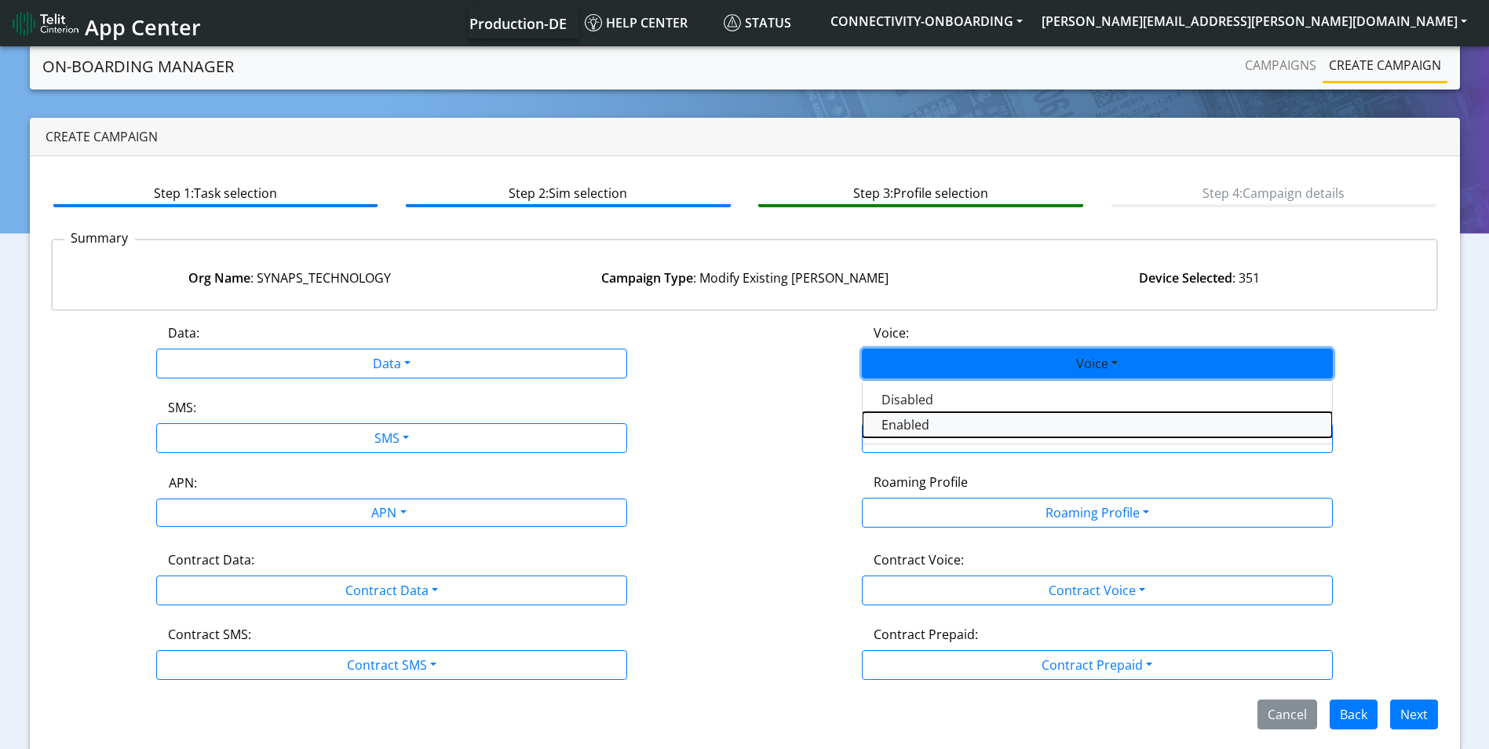
click at [958, 427] on button "Enabled" at bounding box center [1097, 424] width 469 height 25
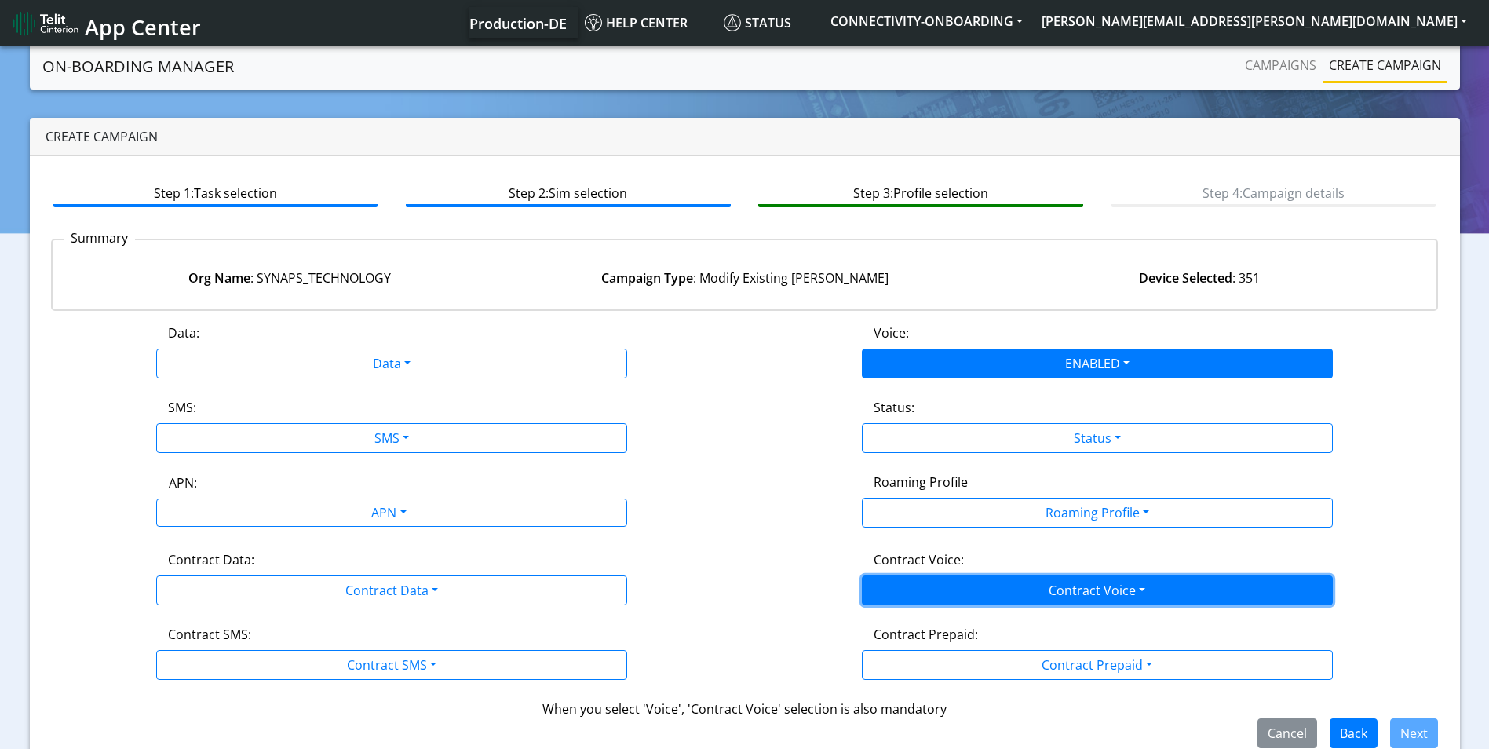
click at [989, 590] on button "Contract Voice" at bounding box center [1097, 590] width 471 height 30
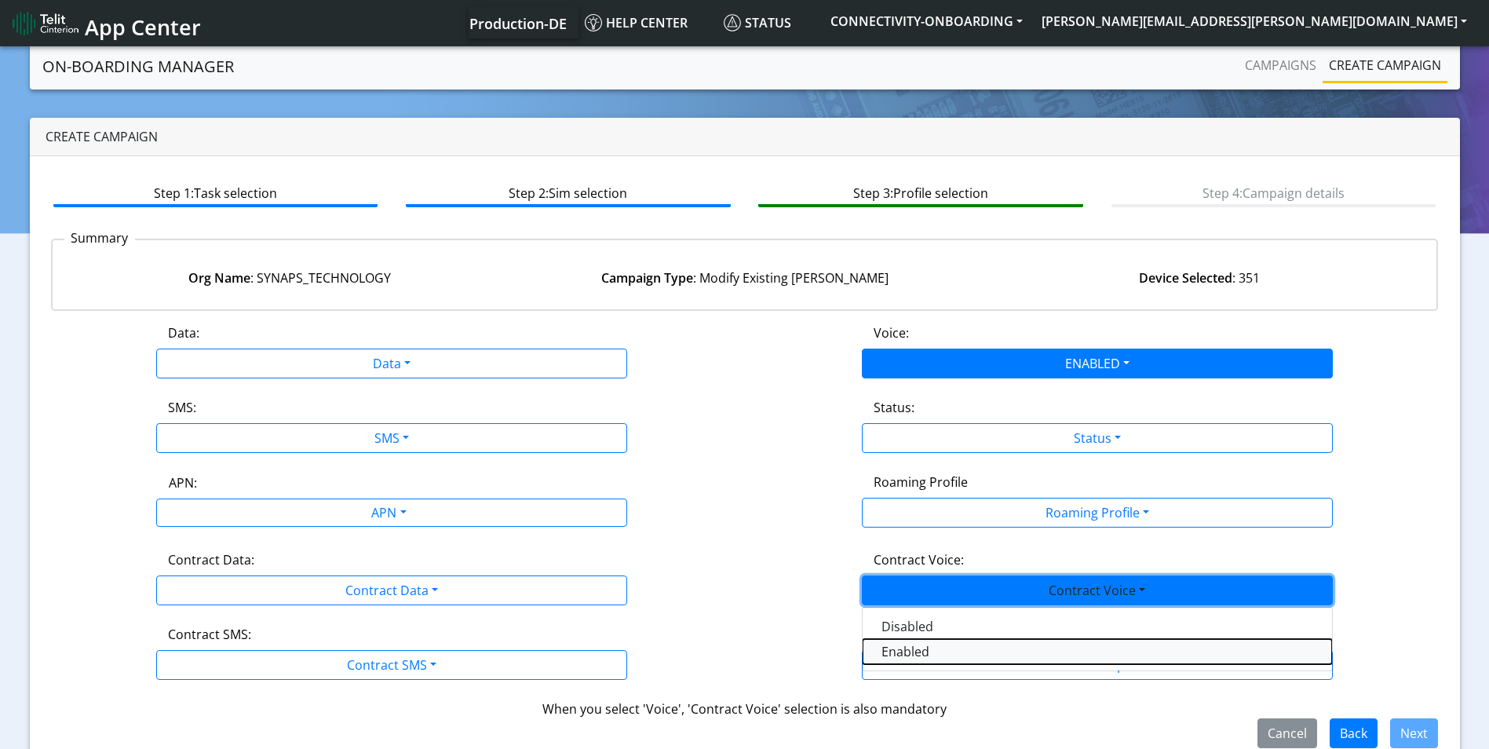
click at [949, 655] on Voiceenabled-dropdown "Enabled" at bounding box center [1097, 651] width 469 height 25
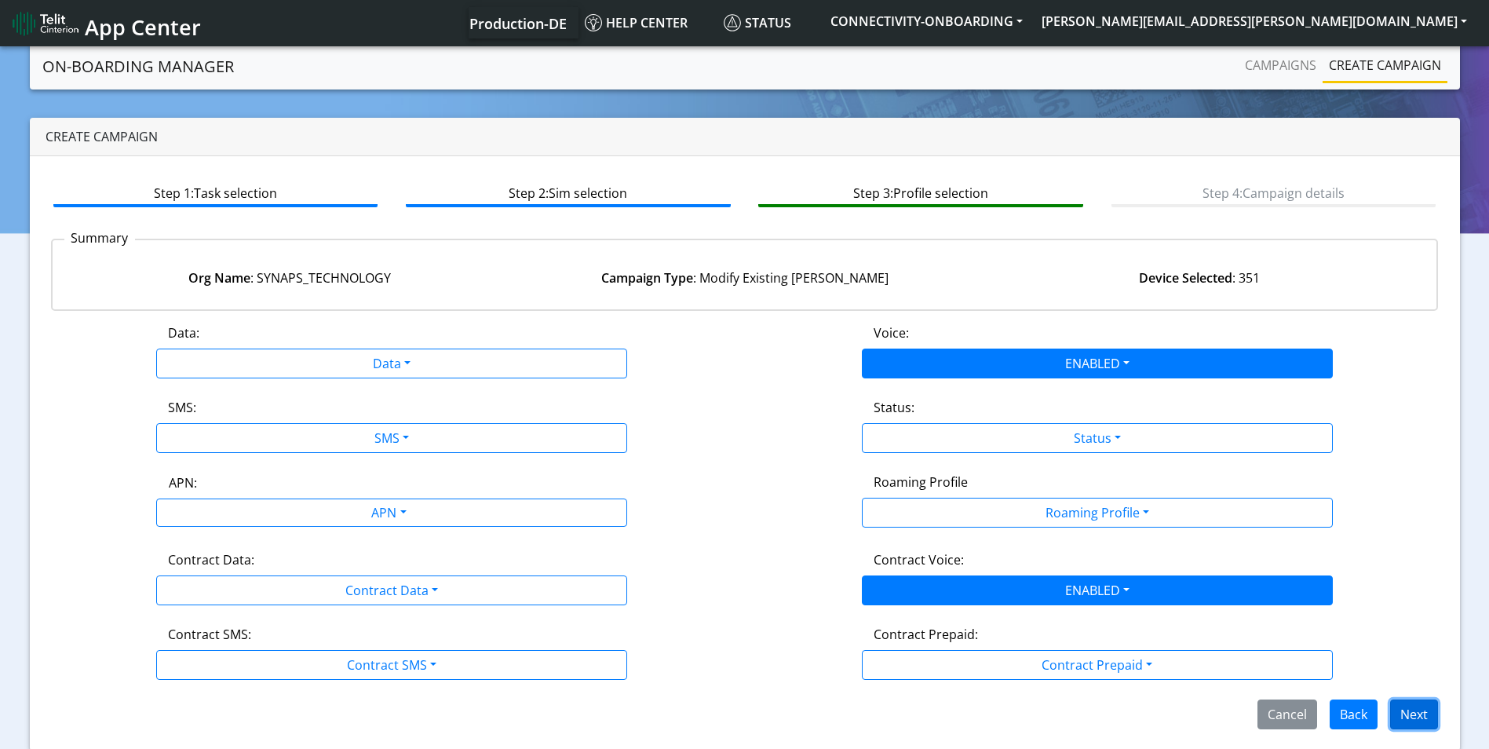
click at [1415, 722] on button "Next" at bounding box center [1414, 714] width 48 height 30
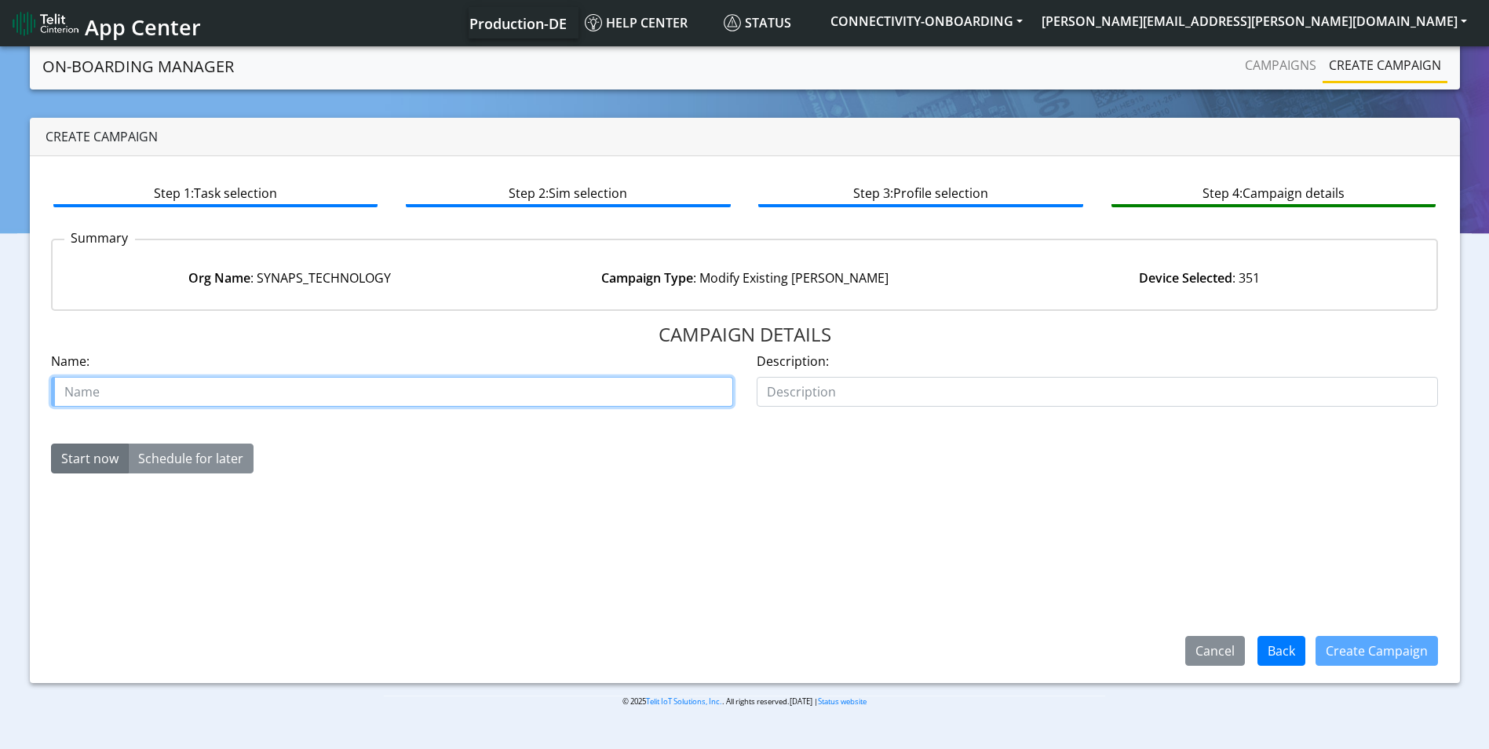
click at [470, 381] on input "text" at bounding box center [392, 392] width 682 height 30
type input "synps 2"
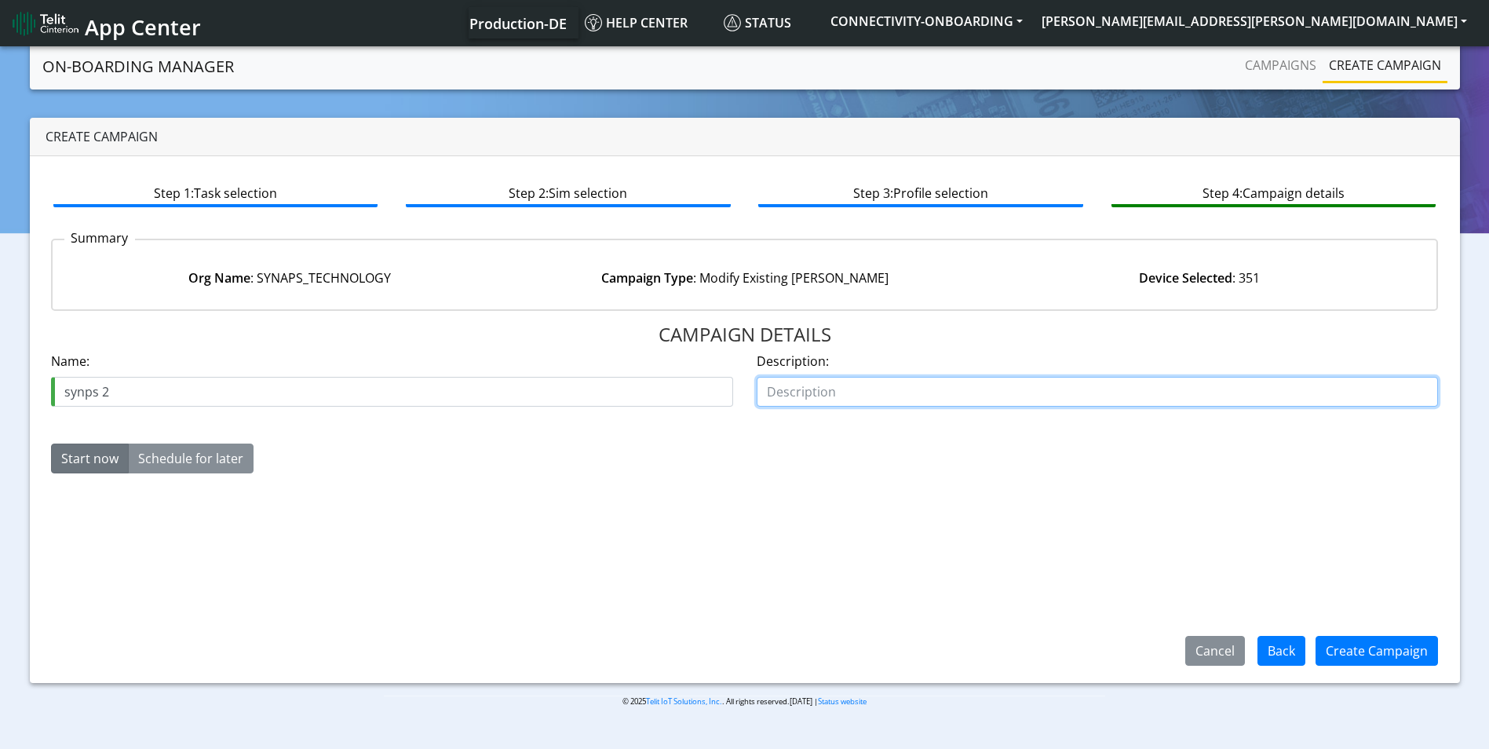
click at [795, 390] on input "text" at bounding box center [1098, 392] width 682 height 30
type input "enable voice"
click at [1421, 648] on button "Create Campaign" at bounding box center [1377, 651] width 122 height 30
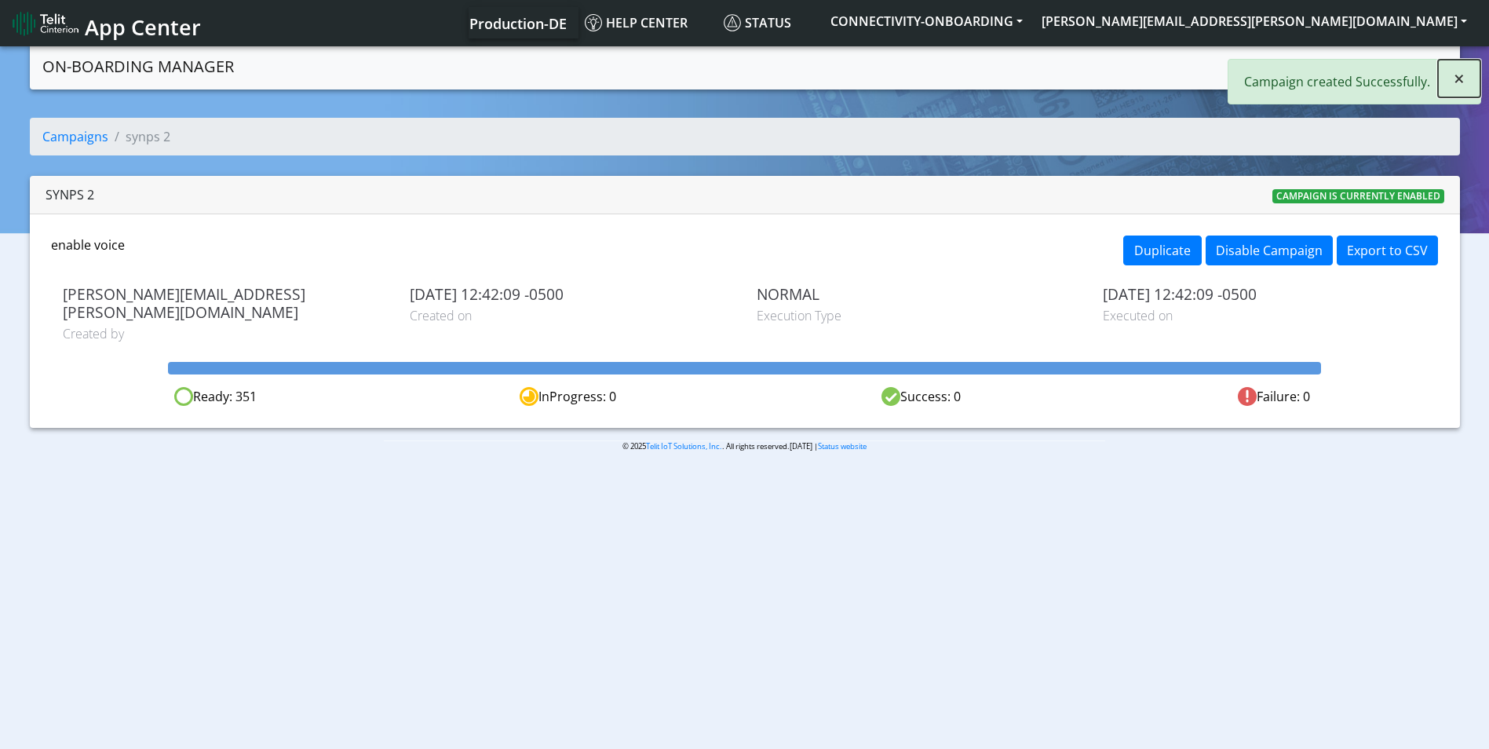
click at [1455, 81] on span "×" at bounding box center [1459, 78] width 11 height 26
click at [1288, 67] on link "Campaigns" at bounding box center [1281, 64] width 84 height 31
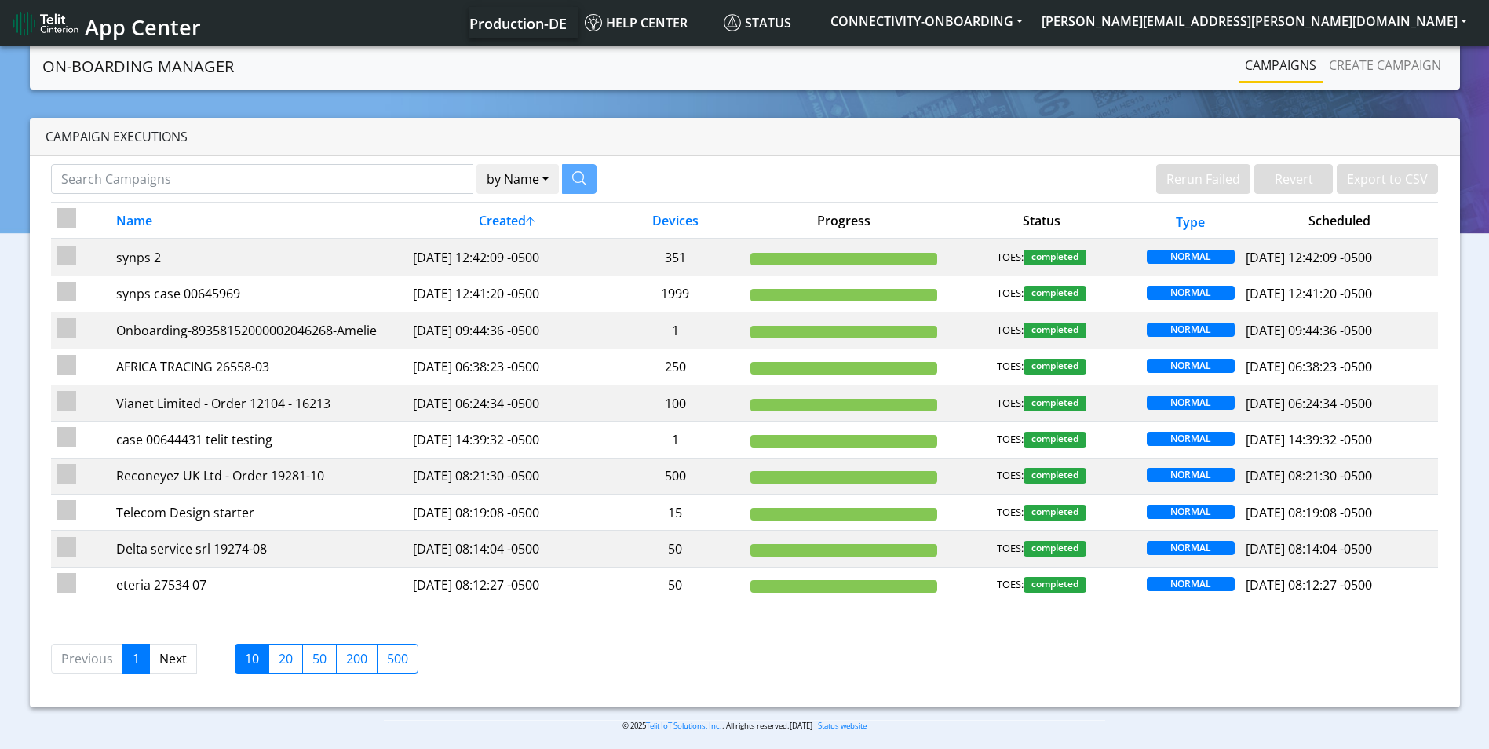
click at [916, 56] on nav "On-Boarding Manager Rerun Failed Revert Export to CSV Campaigns Create campaign" at bounding box center [745, 66] width 1430 height 46
